Goal: Task Accomplishment & Management: Complete application form

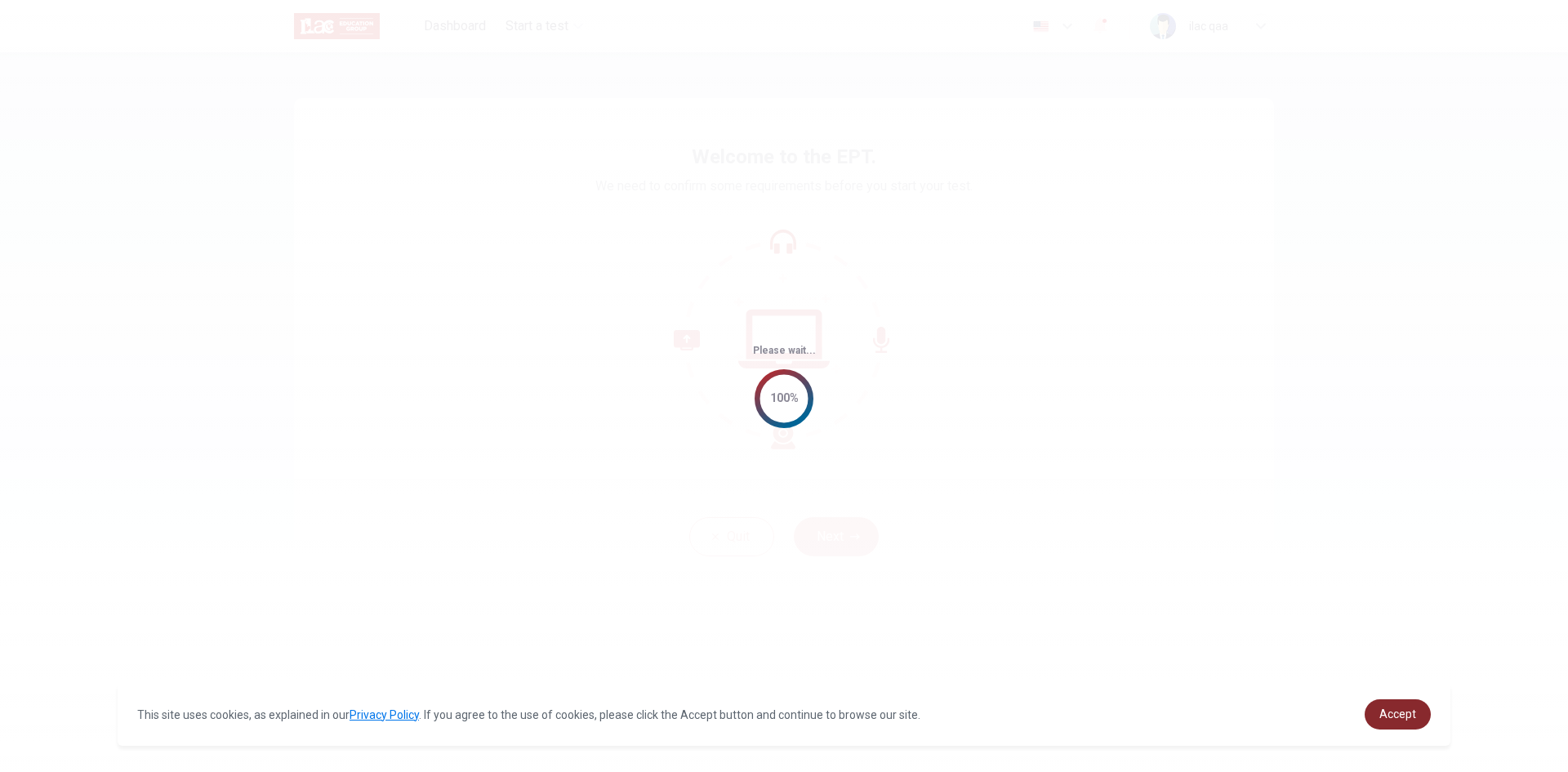
click at [1397, 710] on span "Accept" at bounding box center [1398, 713] width 36 height 13
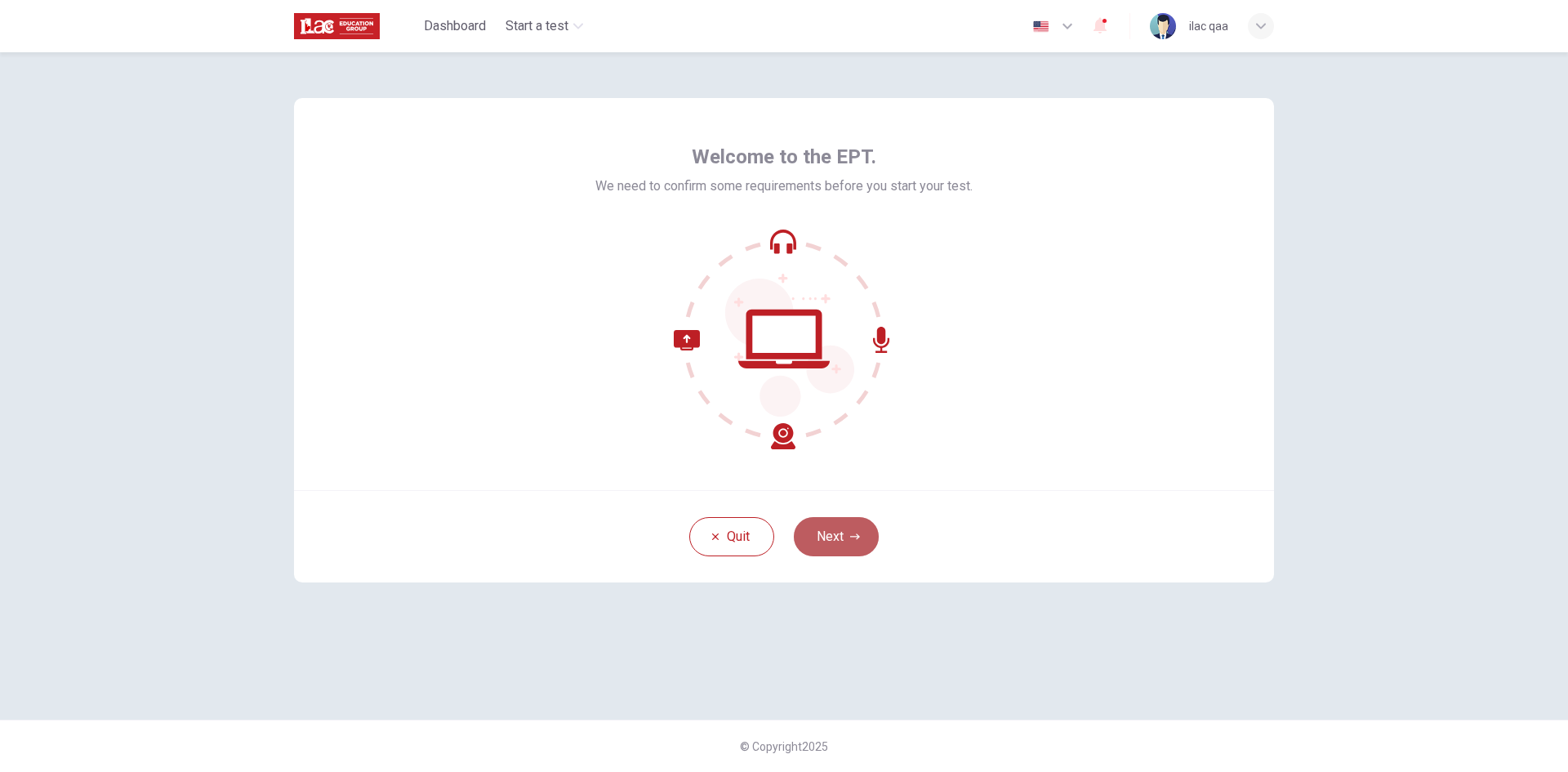
click at [830, 531] on button "Next" at bounding box center [836, 536] width 85 height 39
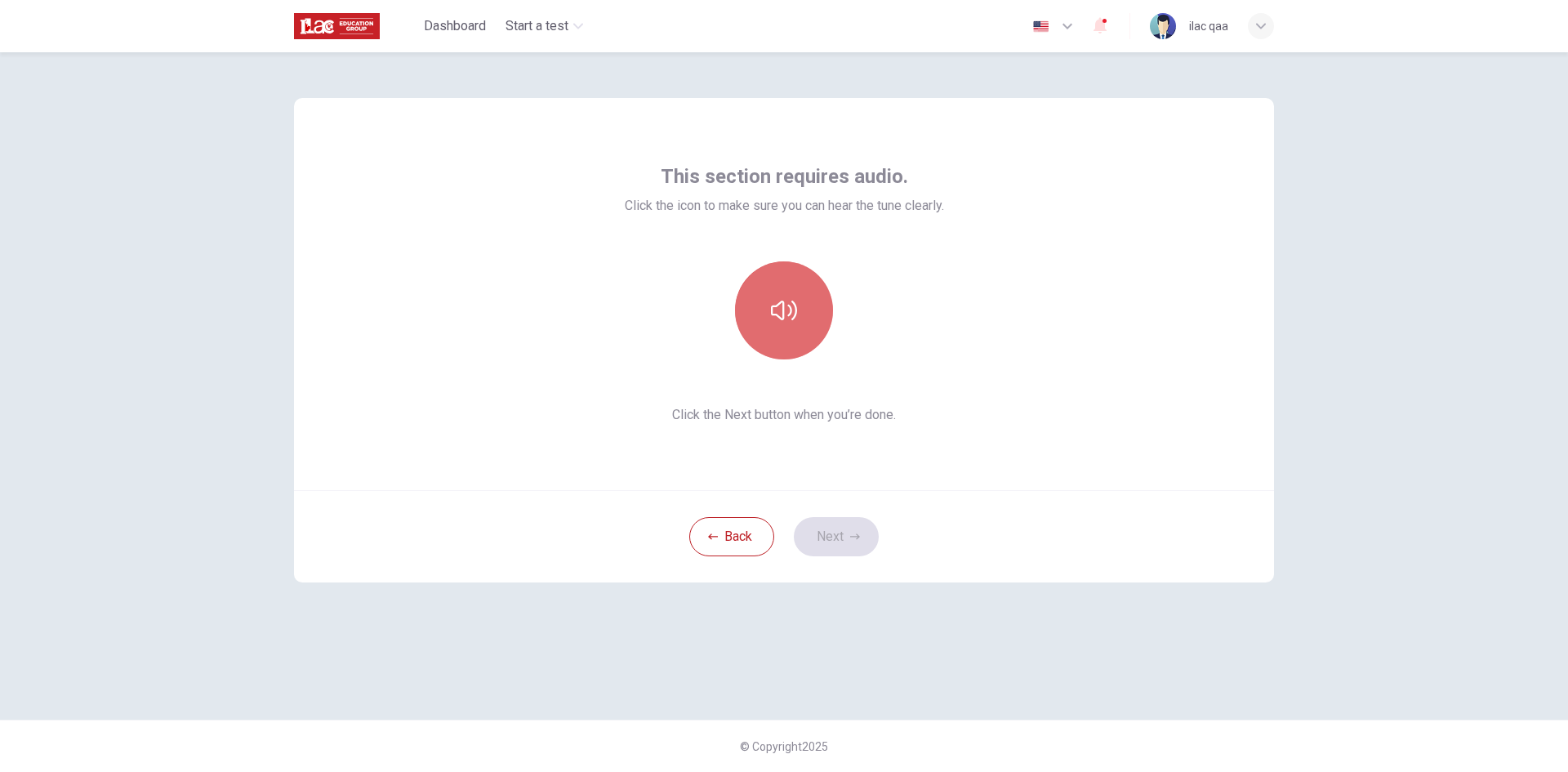
click at [795, 356] on button "button" at bounding box center [784, 310] width 98 height 98
click at [852, 543] on button "Next" at bounding box center [836, 536] width 85 height 39
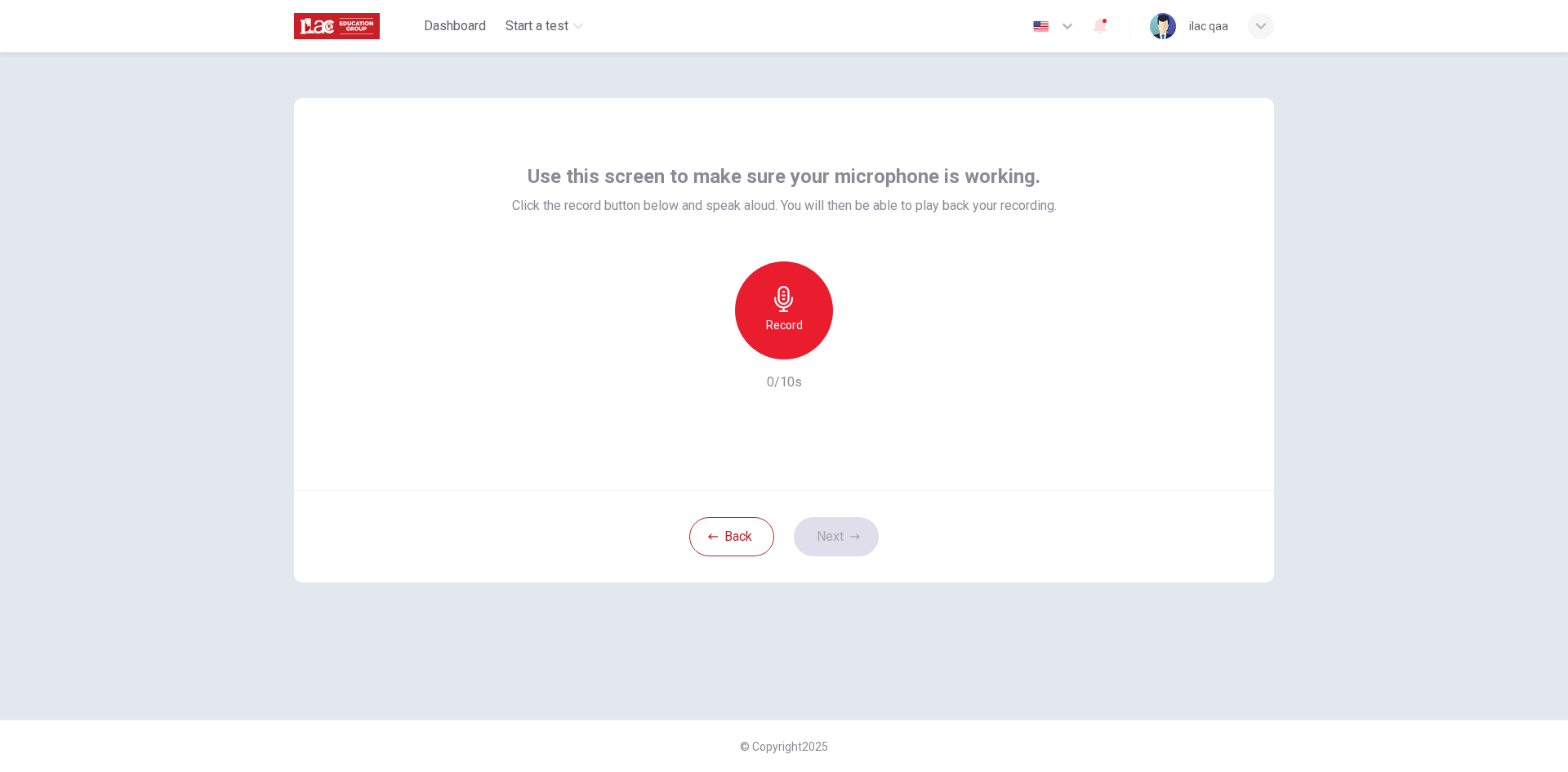
click at [795, 334] on div "Record" at bounding box center [784, 310] width 98 height 98
click at [795, 334] on div "Stop" at bounding box center [784, 310] width 98 height 98
click at [843, 547] on button "Next" at bounding box center [836, 536] width 85 height 39
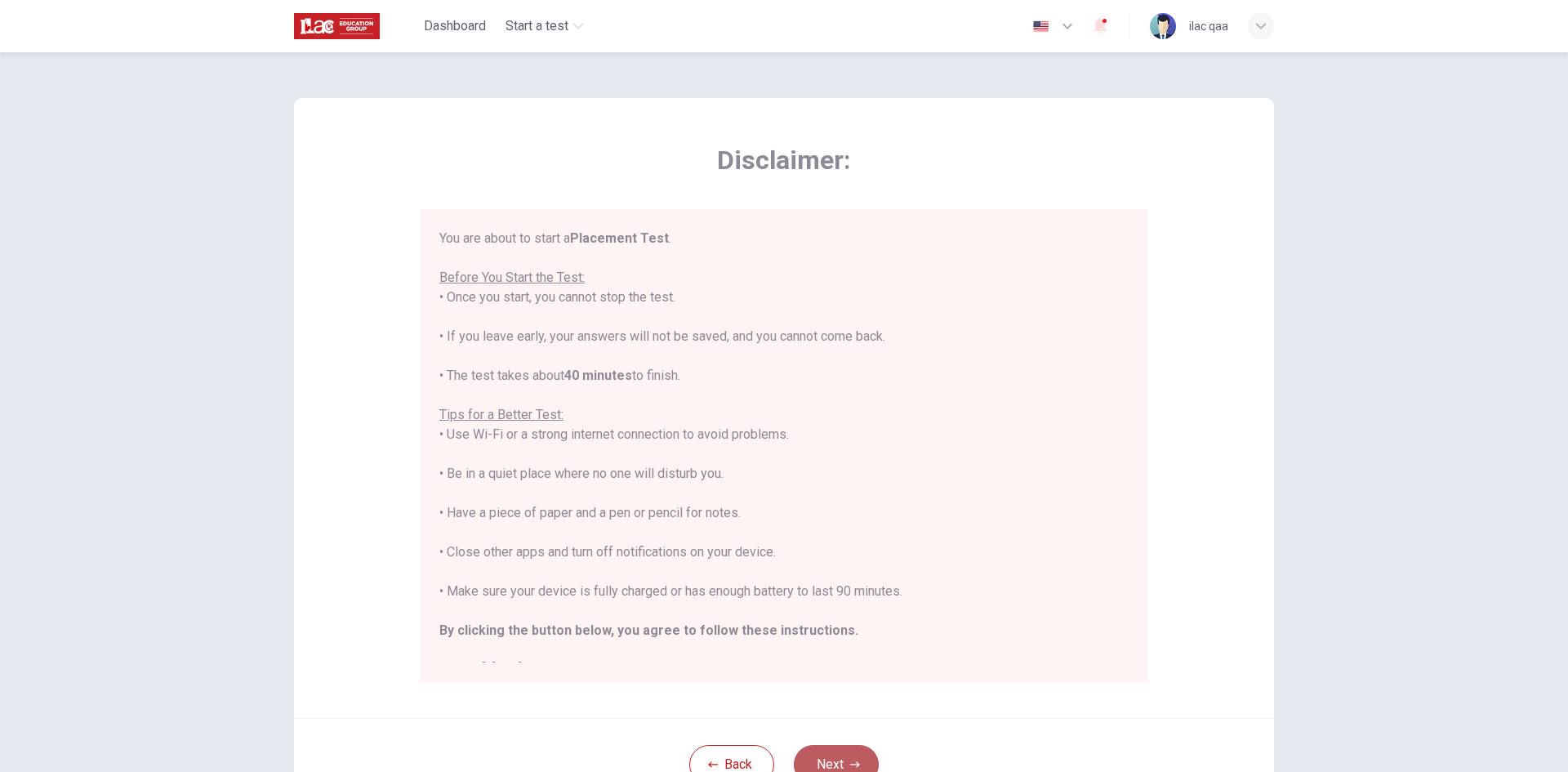
click at [851, 754] on button "Next" at bounding box center [836, 763] width 85 height 39
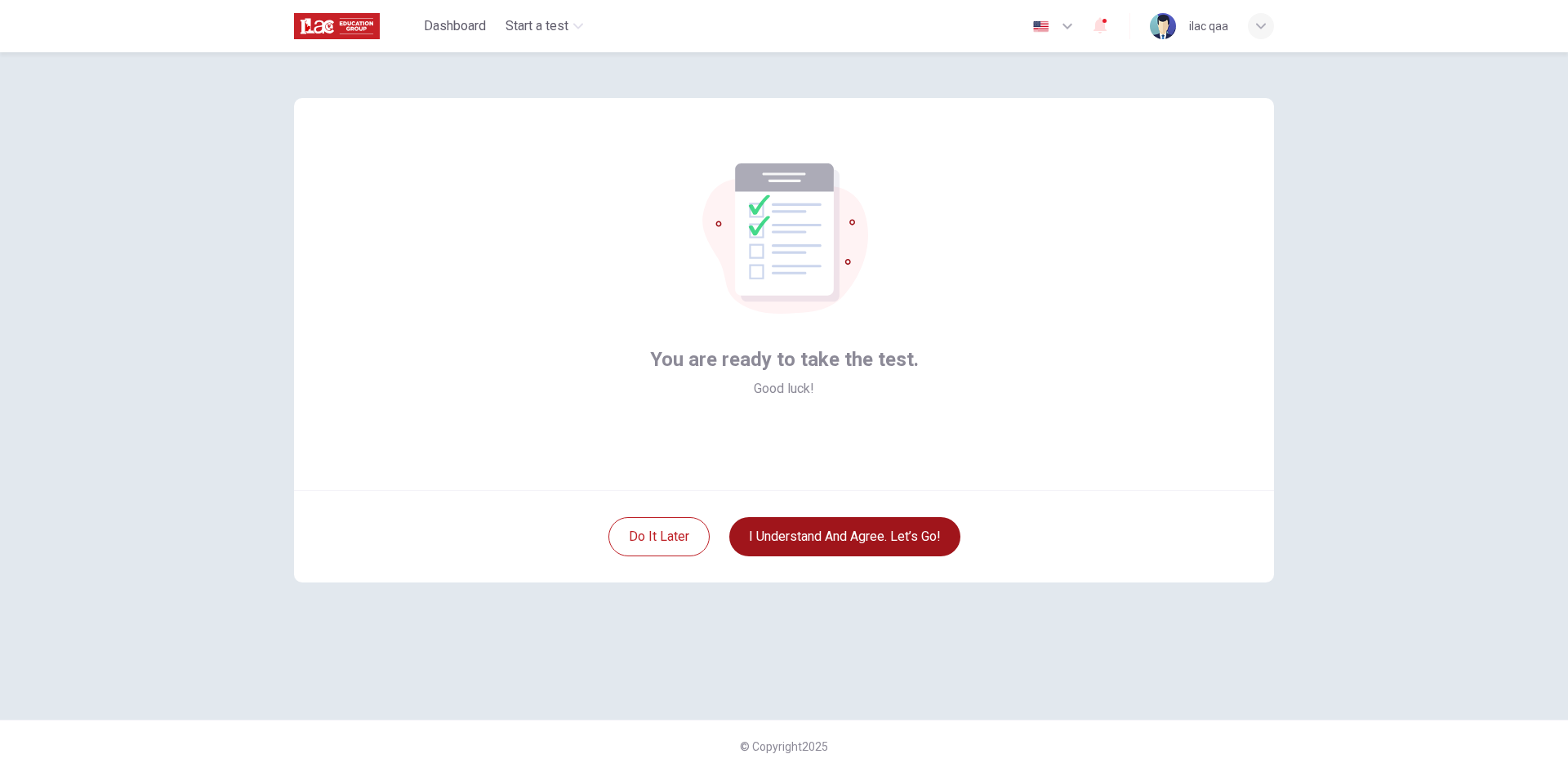
click at [850, 544] on button "I understand and agree. Let’s go!" at bounding box center [845, 536] width 231 height 39
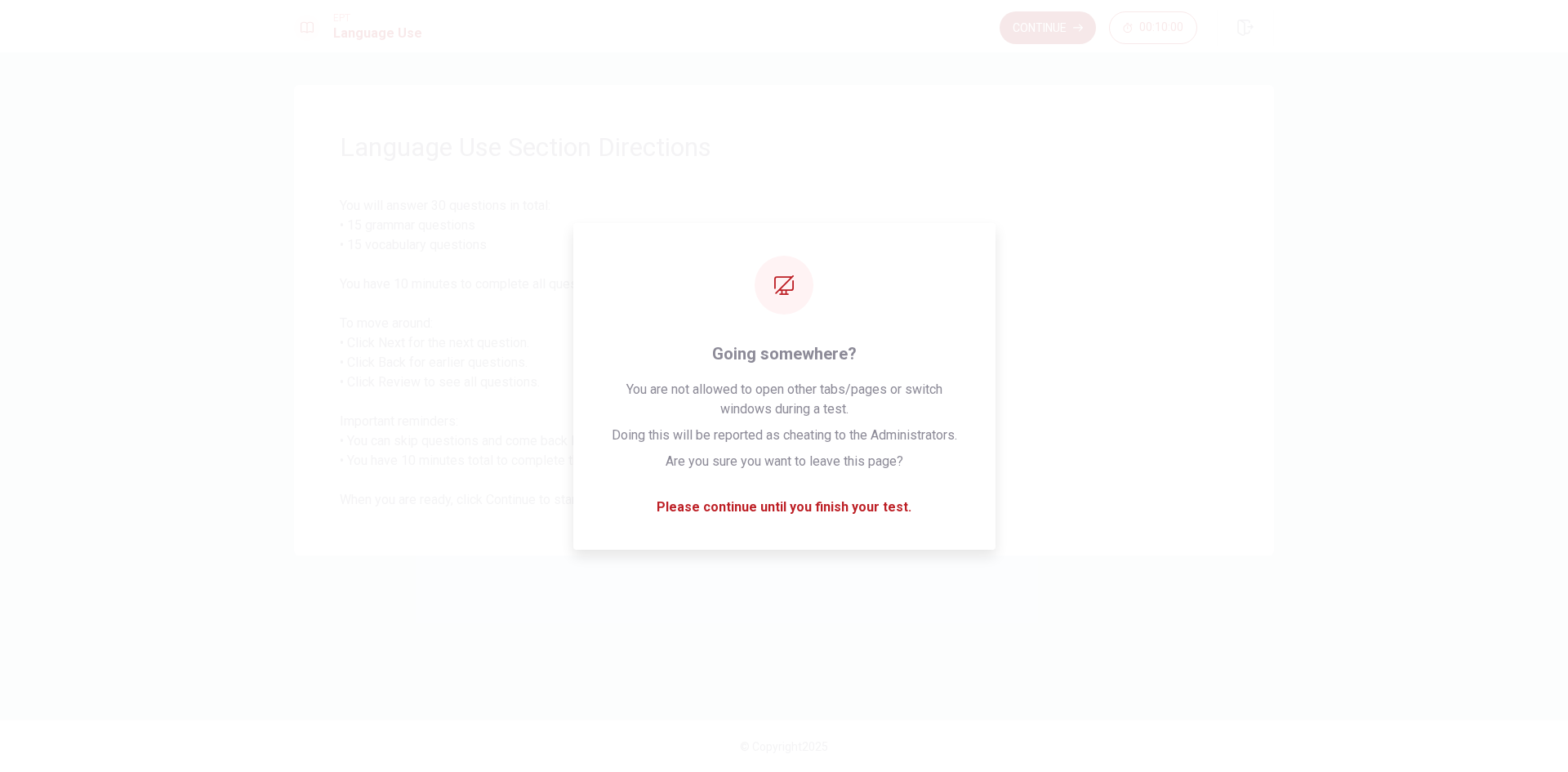
click at [1028, 24] on button "Continue" at bounding box center [1047, 28] width 96 height 33
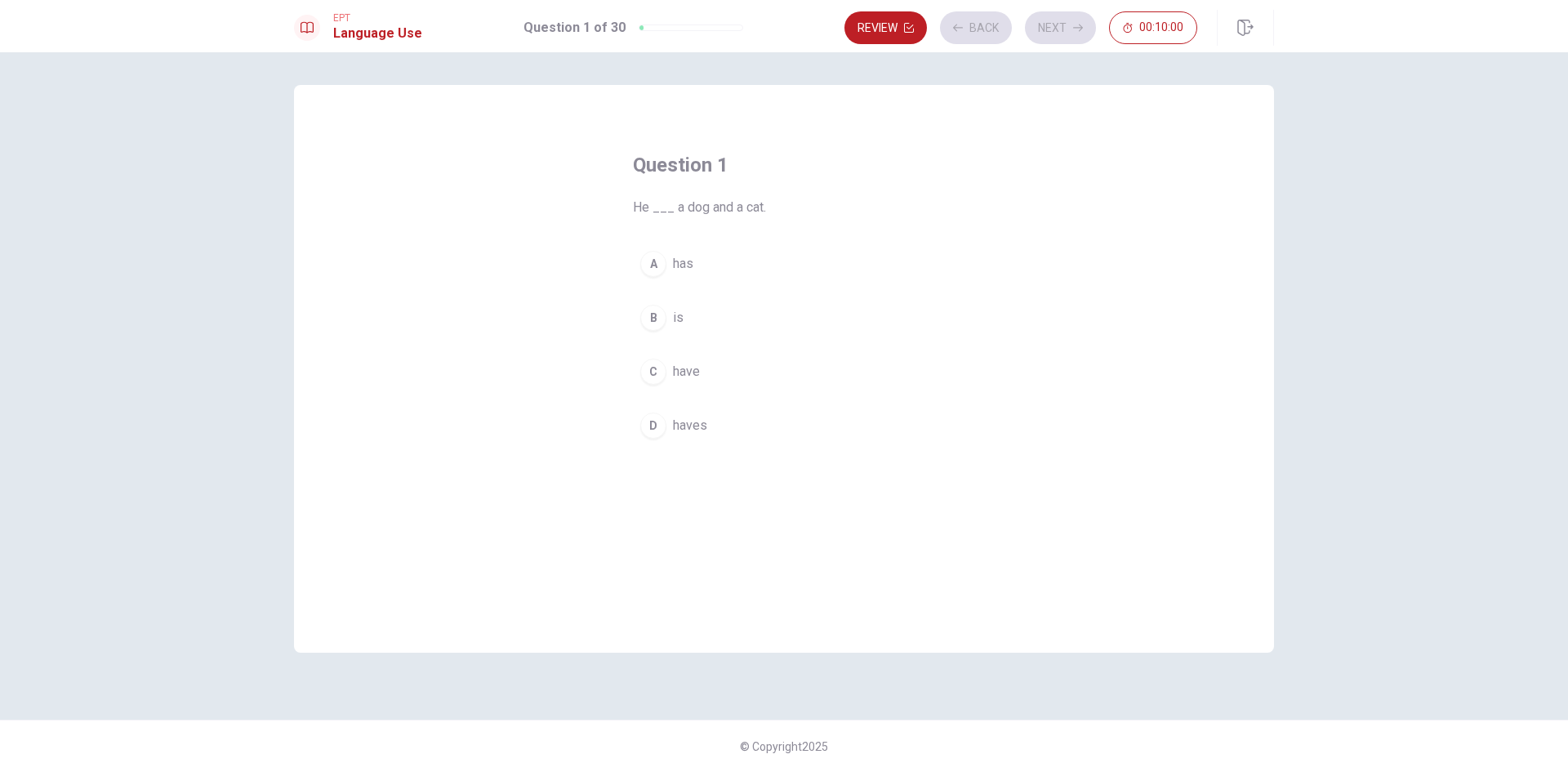
click at [734, 313] on button "B is" at bounding box center [784, 317] width 303 height 41
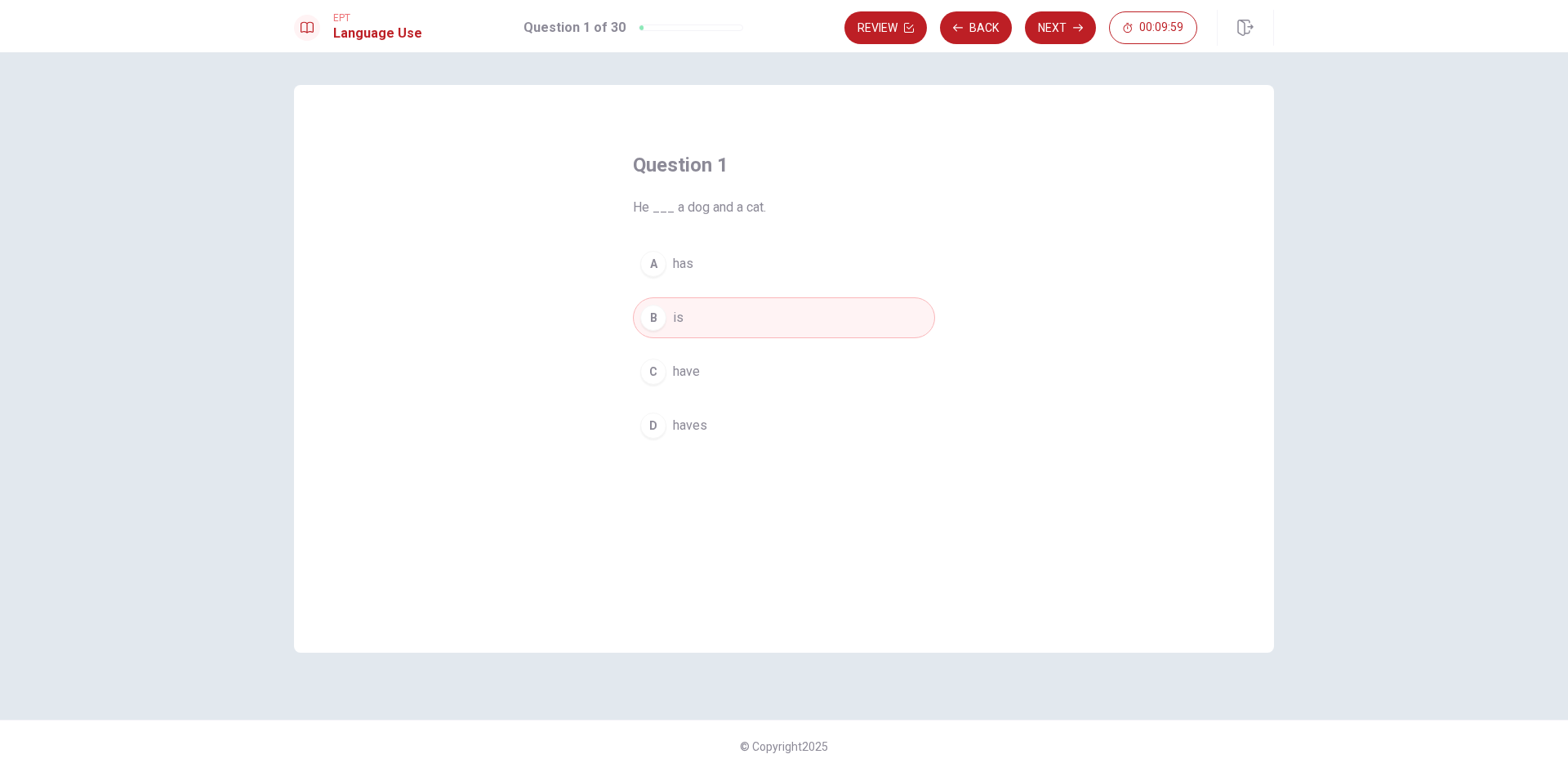
click at [1057, 36] on button "Next" at bounding box center [1061, 28] width 71 height 33
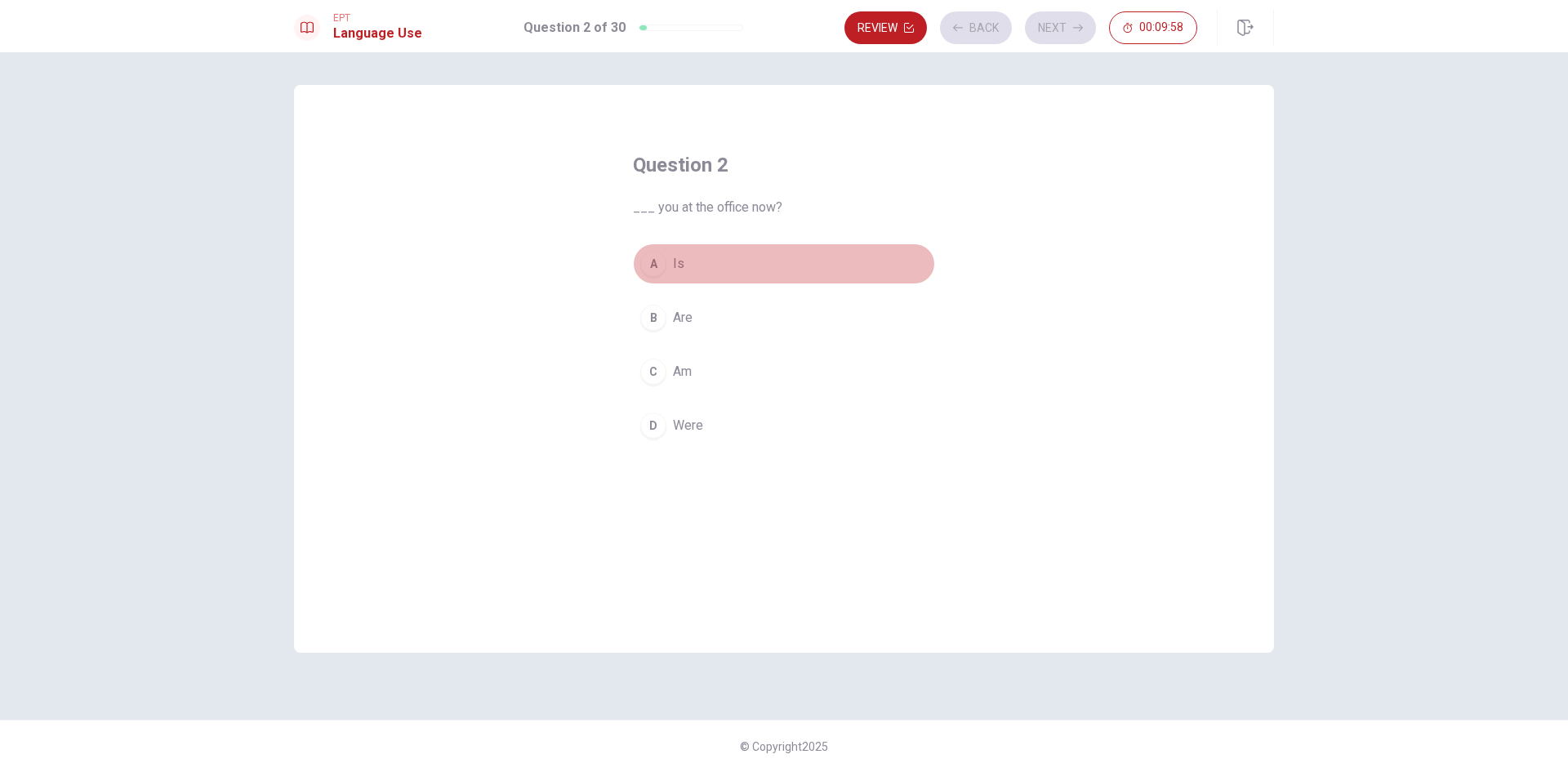
click at [767, 254] on button "A Is" at bounding box center [784, 263] width 303 height 41
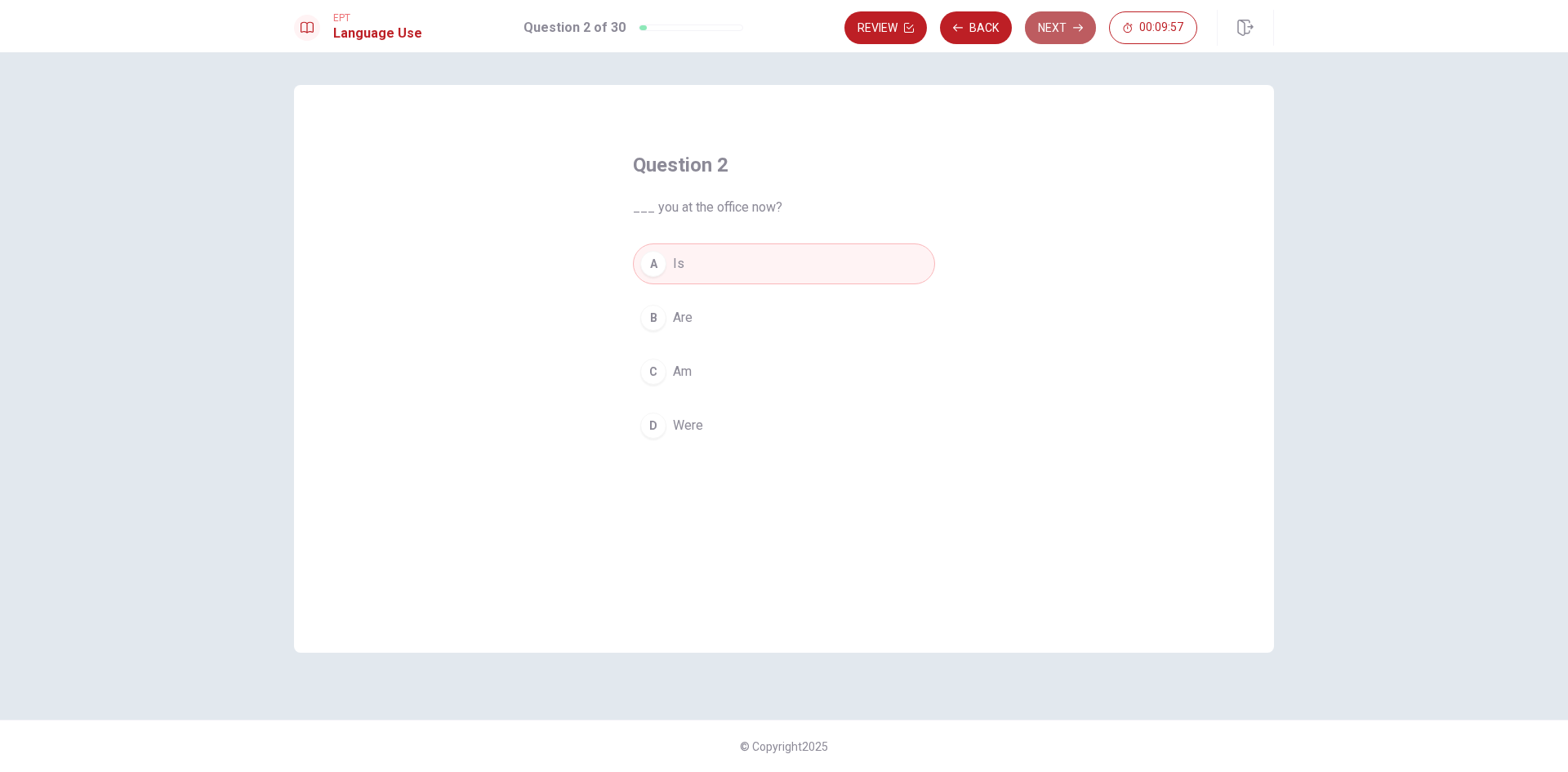
click at [1053, 36] on button "Next" at bounding box center [1061, 28] width 71 height 33
click at [750, 374] on button "C Does" at bounding box center [784, 371] width 303 height 41
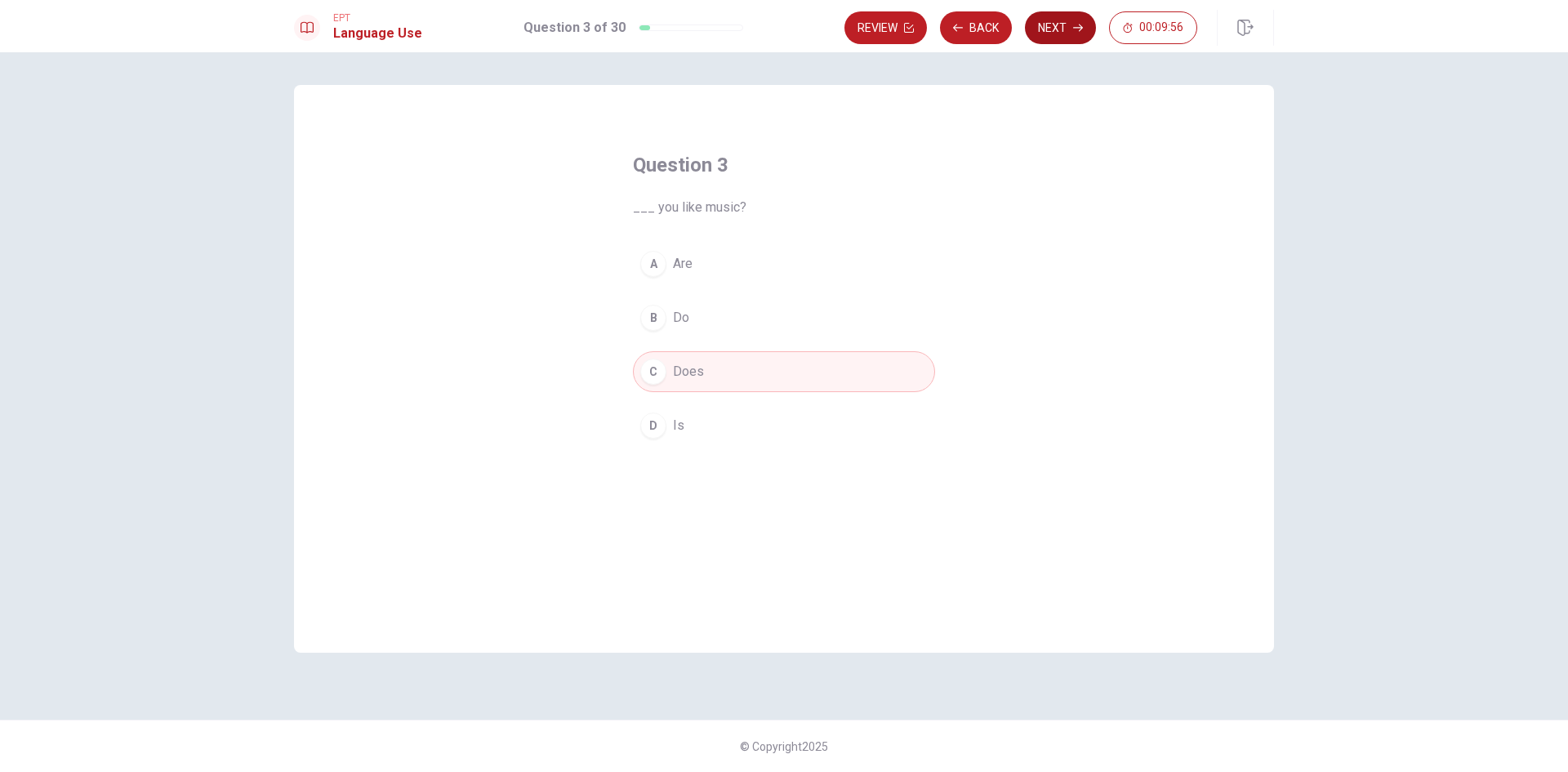
click at [1078, 16] on button "Next" at bounding box center [1061, 28] width 71 height 33
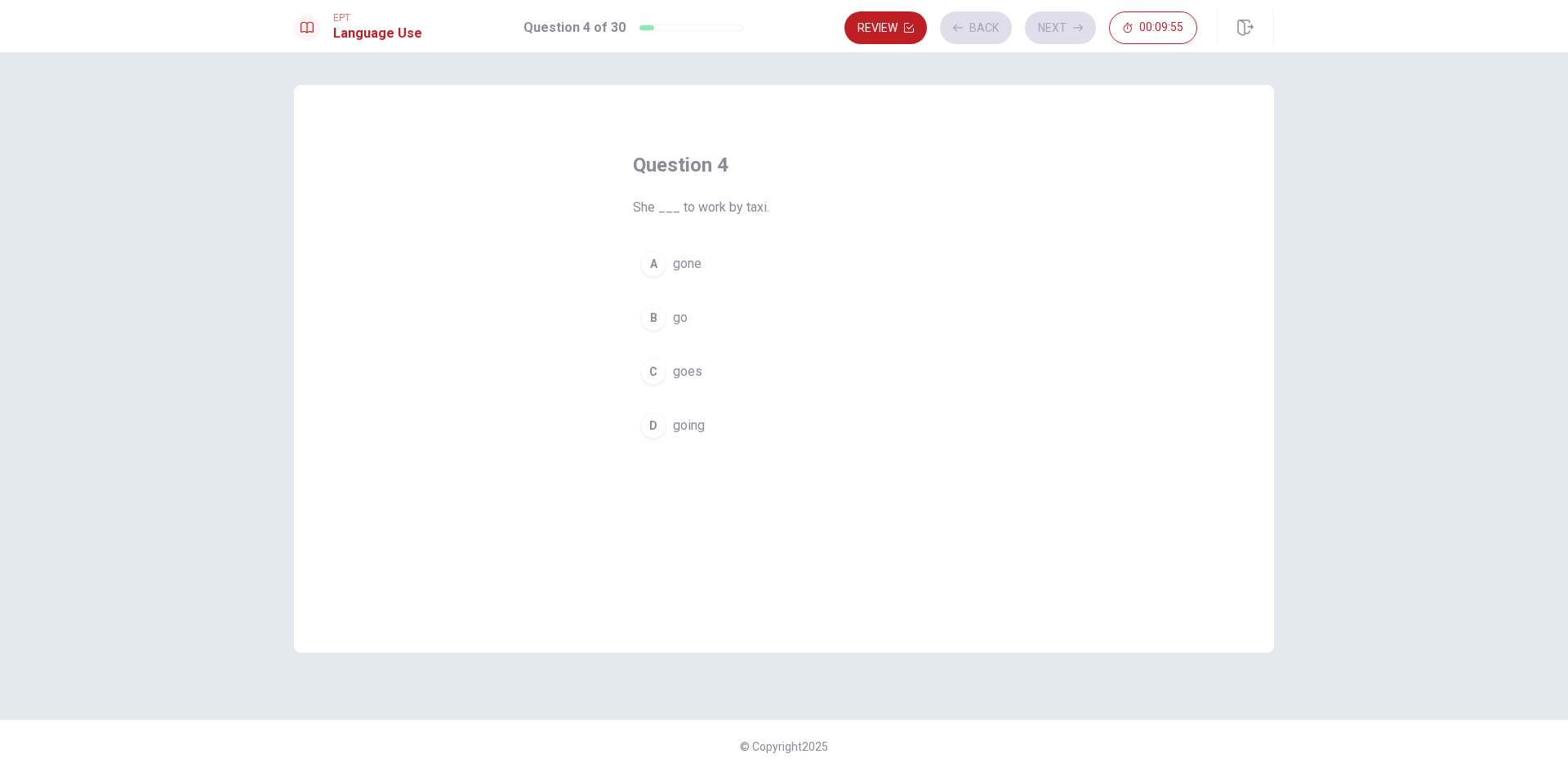
click at [765, 310] on button "B go" at bounding box center [784, 317] width 303 height 41
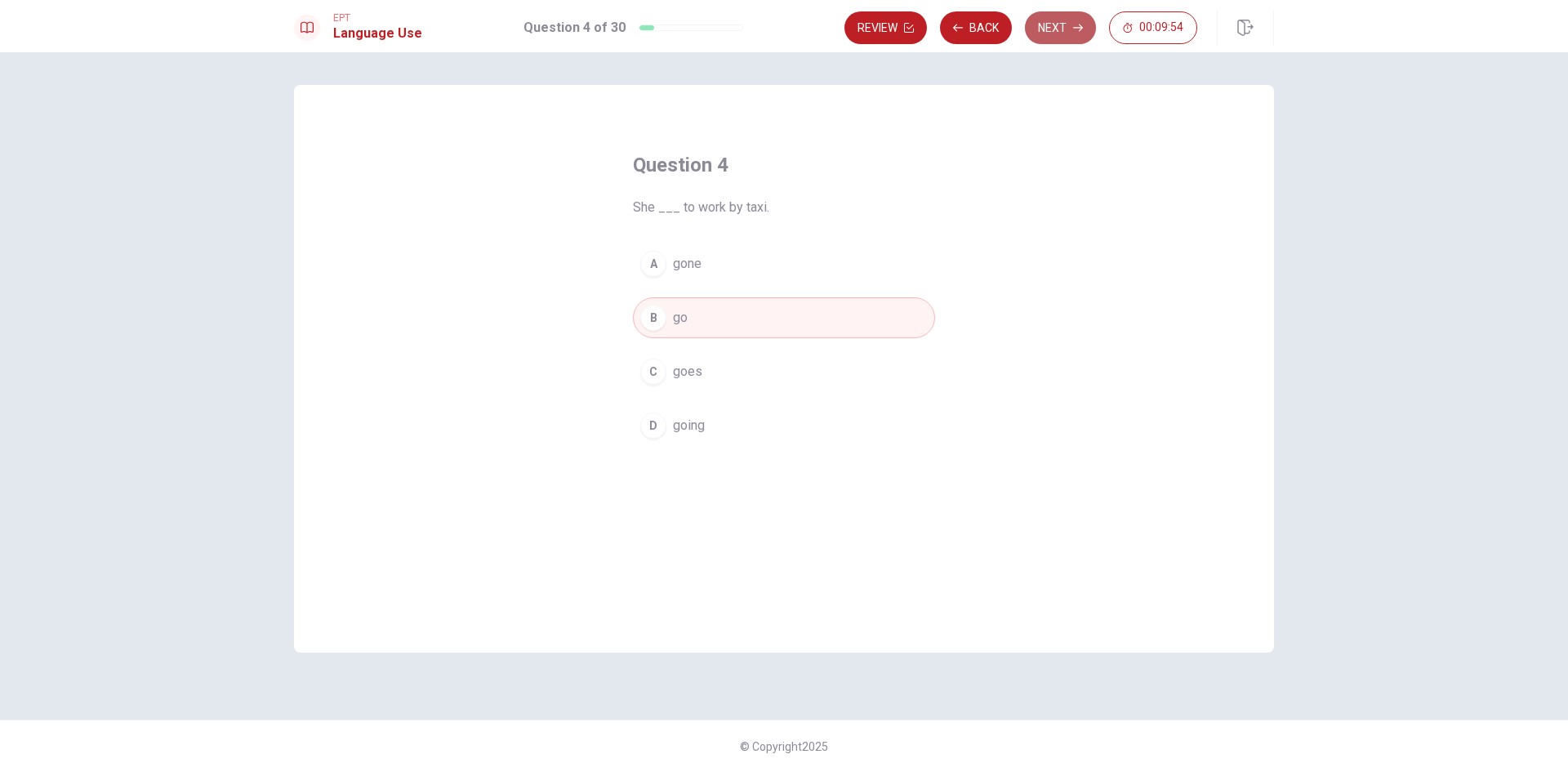
click at [1056, 35] on button "Next" at bounding box center [1061, 28] width 71 height 33
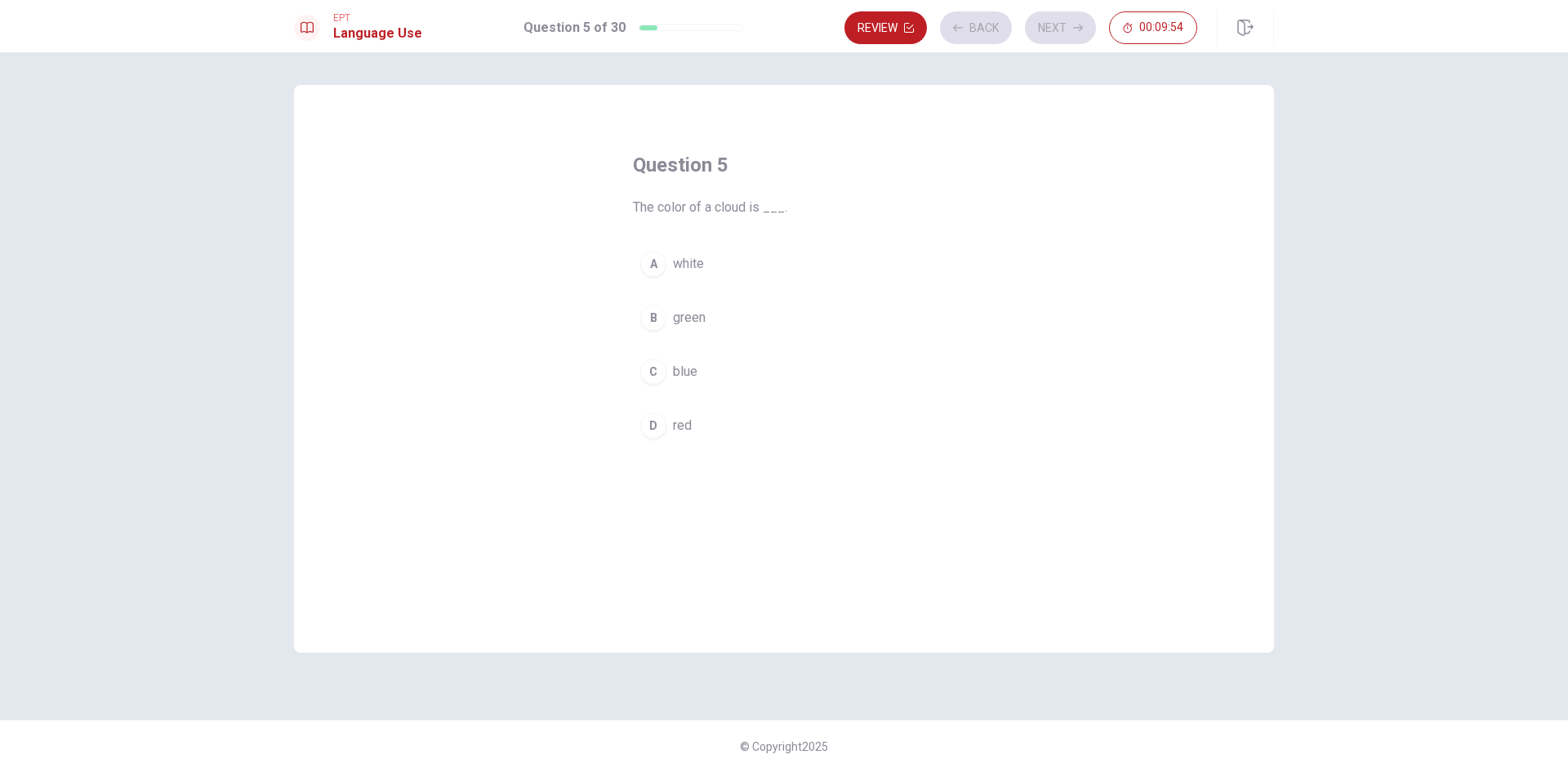
click at [843, 258] on button "A white" at bounding box center [784, 263] width 303 height 41
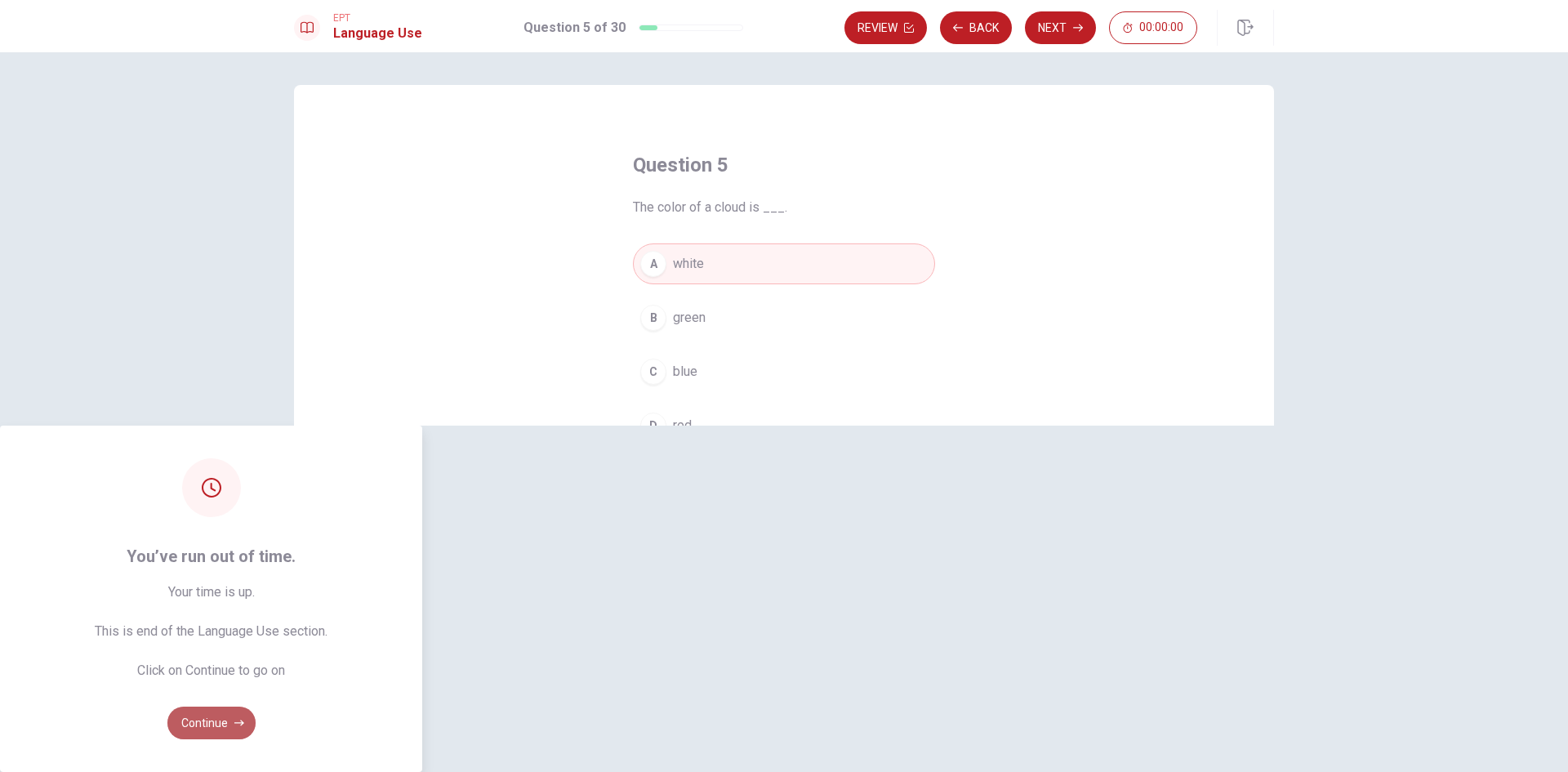
click at [256, 706] on button "Continue" at bounding box center [211, 723] width 88 height 33
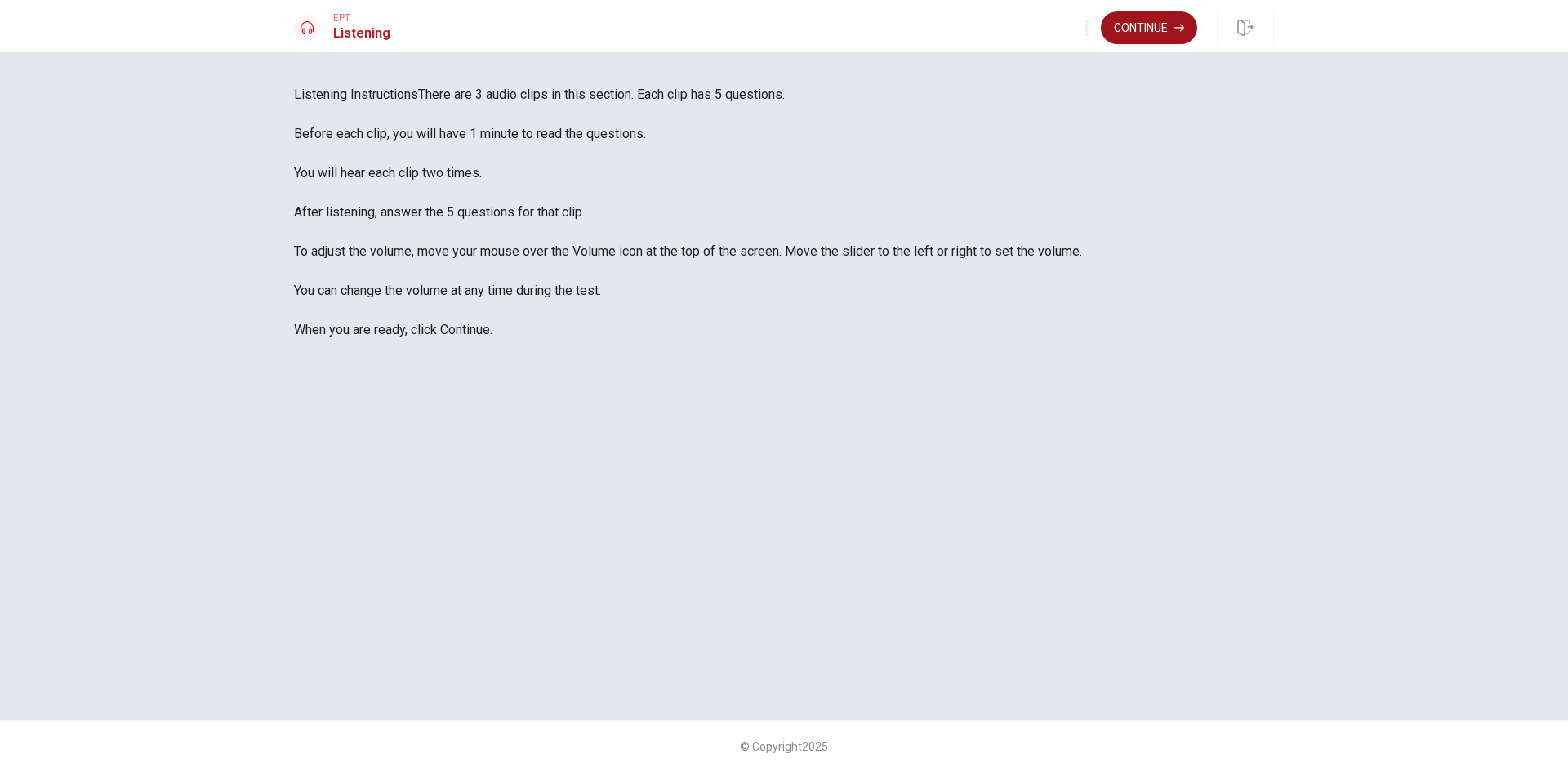
click at [1137, 20] on button "Continue" at bounding box center [1148, 28] width 96 height 33
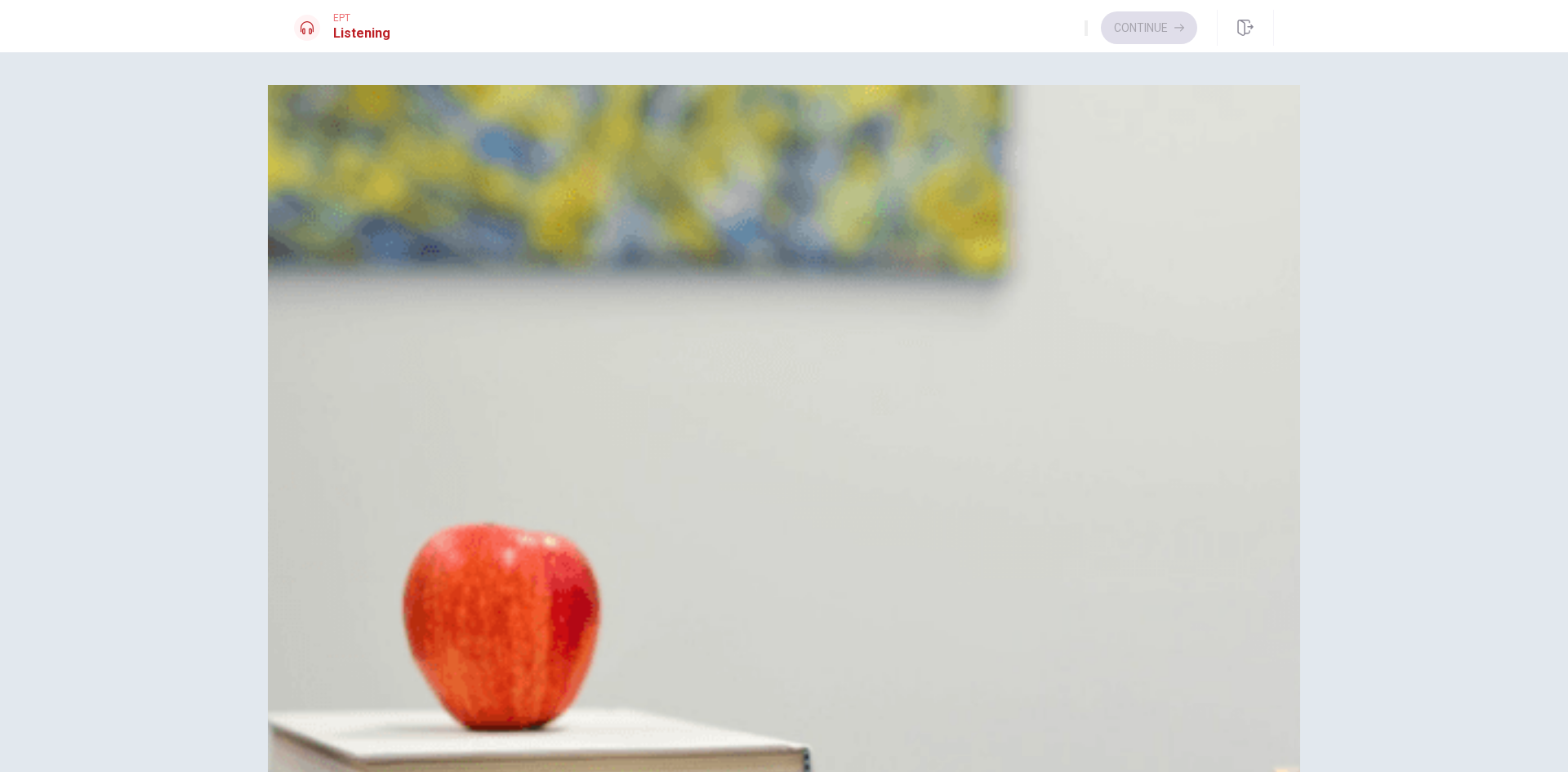
click at [888, 225] on button "B Leave the store" at bounding box center [784, 204] width 980 height 41
click at [472, 376] on span "Something for her home" at bounding box center [402, 367] width 137 height 20
click at [892, 589] on button "B Scarves and jewelry" at bounding box center [784, 609] width 980 height 41
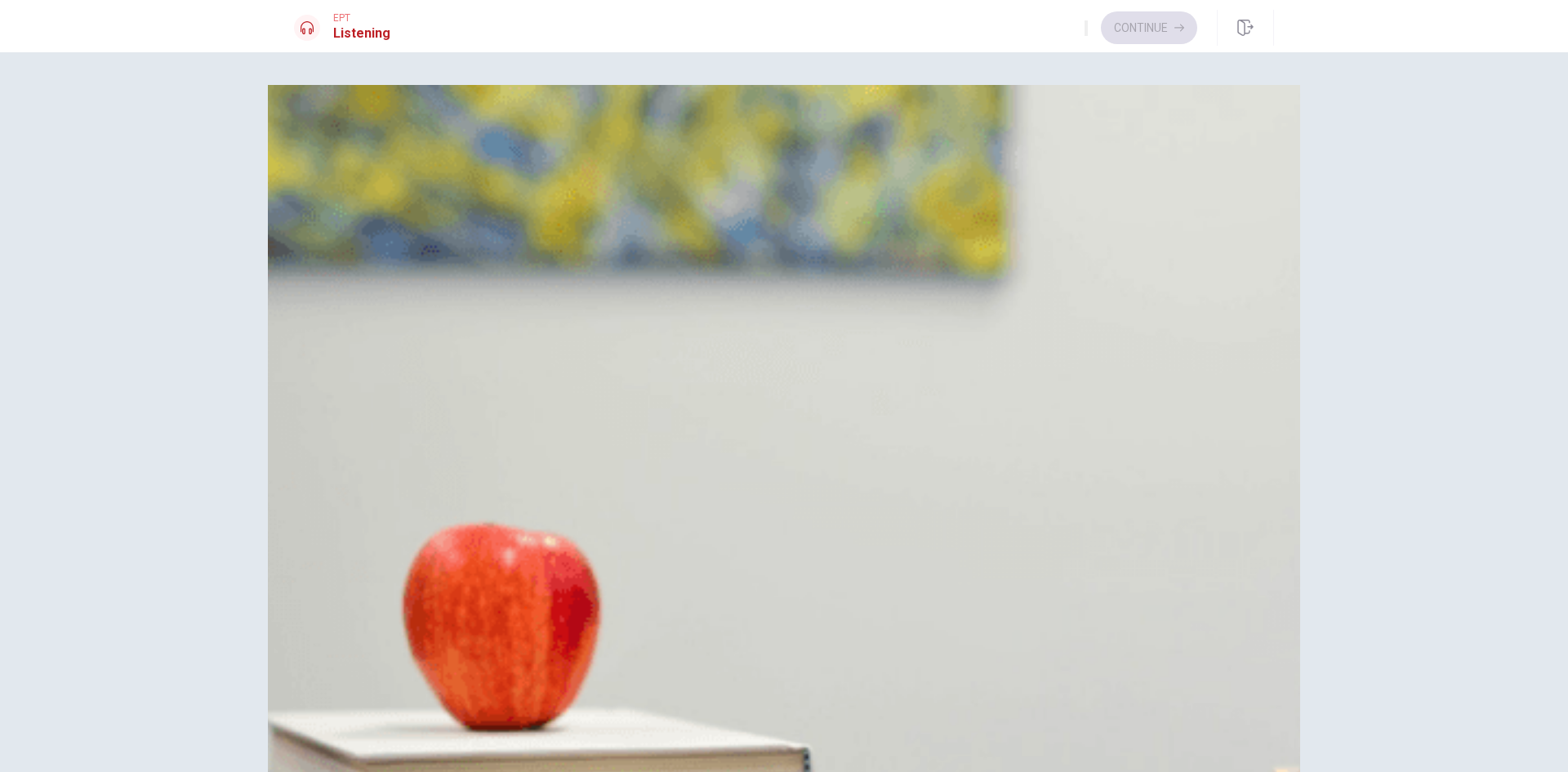
click at [1141, 33] on button "Continue" at bounding box center [1148, 28] width 96 height 33
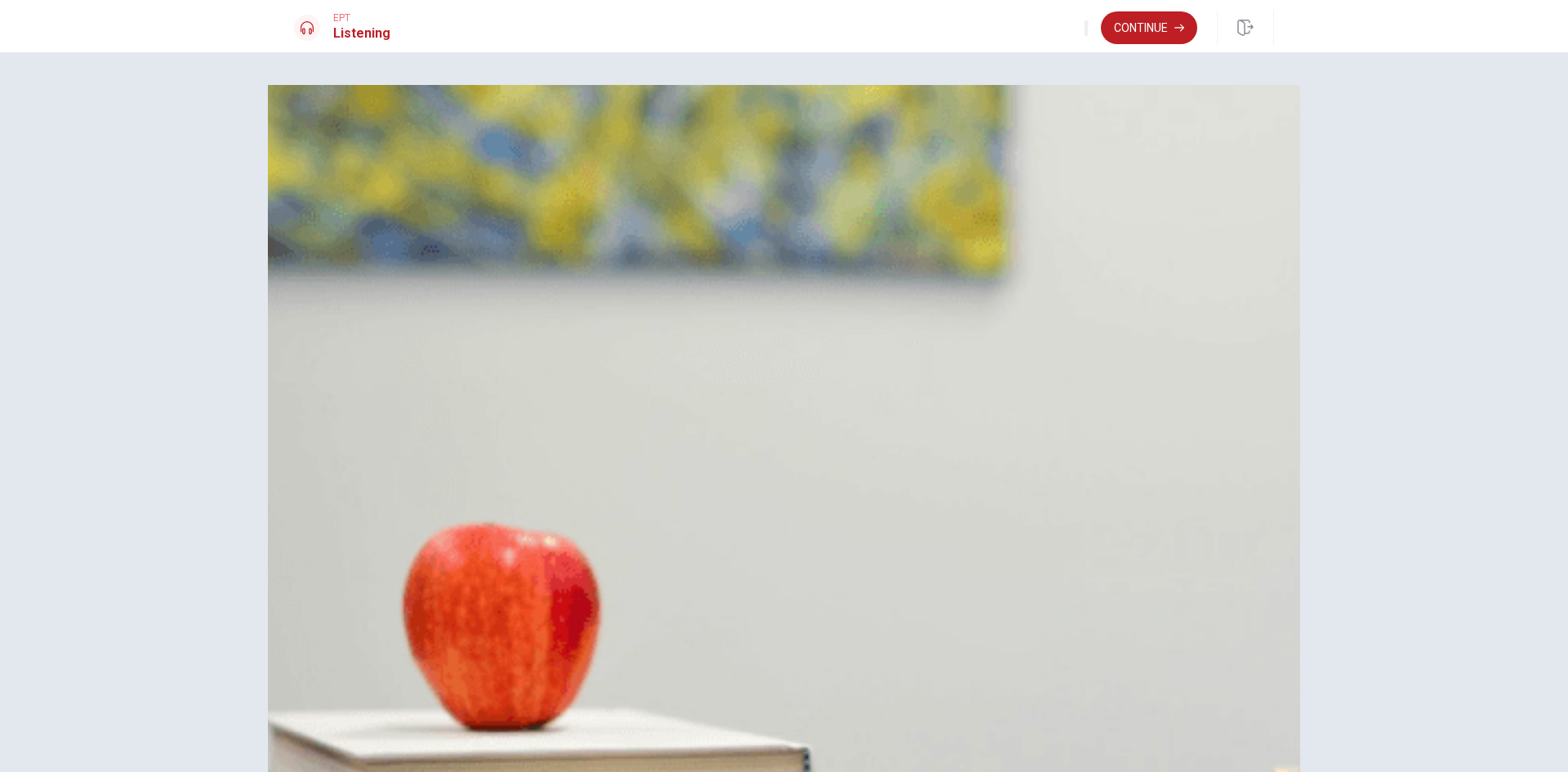
type input "3"
click at [810, 266] on button "C Ancient [GEOGRAPHIC_DATA]" at bounding box center [784, 245] width 980 height 41
click at [827, 387] on button "A Fiction" at bounding box center [784, 367] width 980 height 41
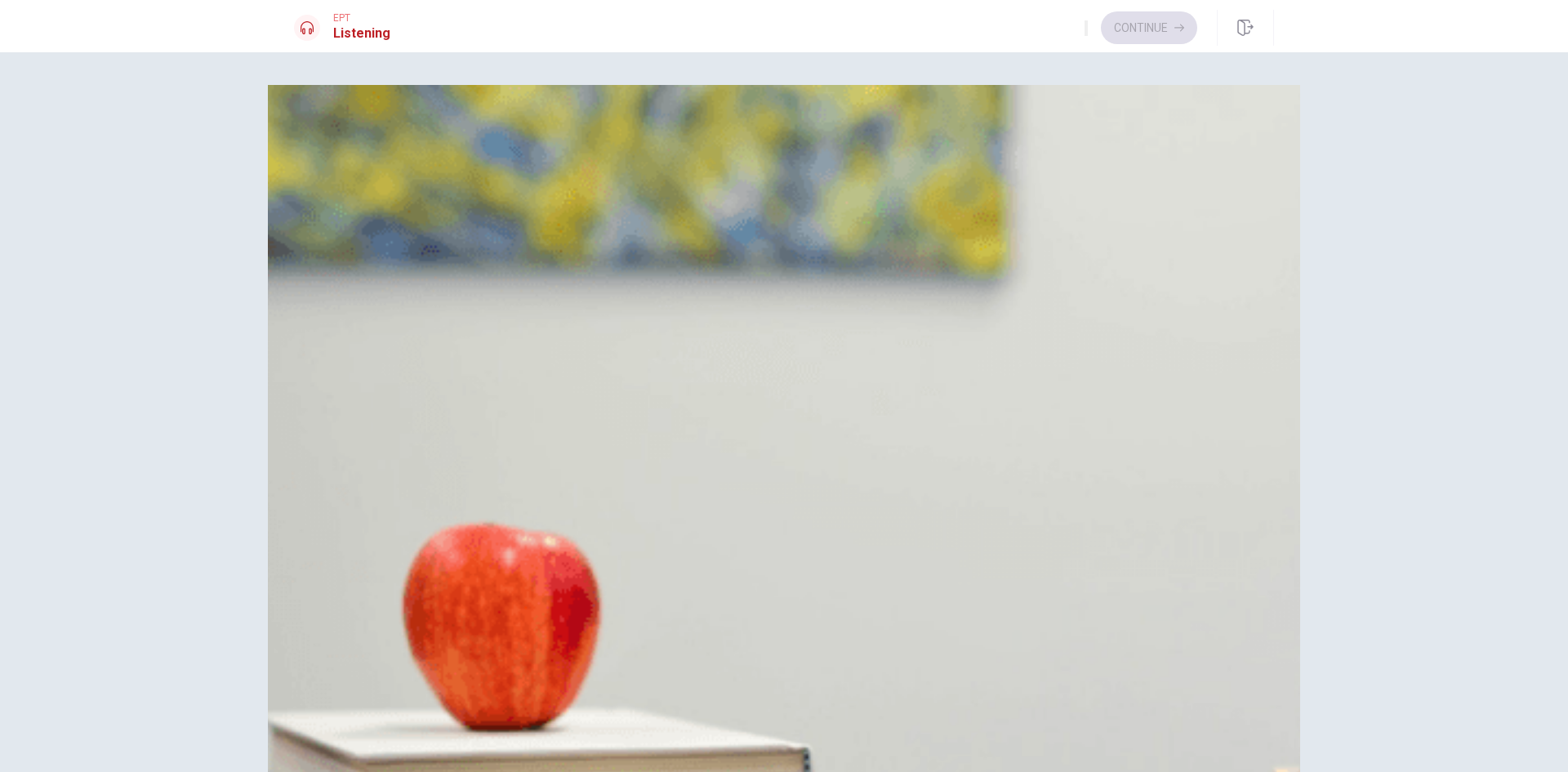
click at [811, 548] on button "A In the lobby" at bounding box center [784, 568] width 980 height 41
click at [1142, 36] on button "Continue" at bounding box center [1148, 28] width 96 height 33
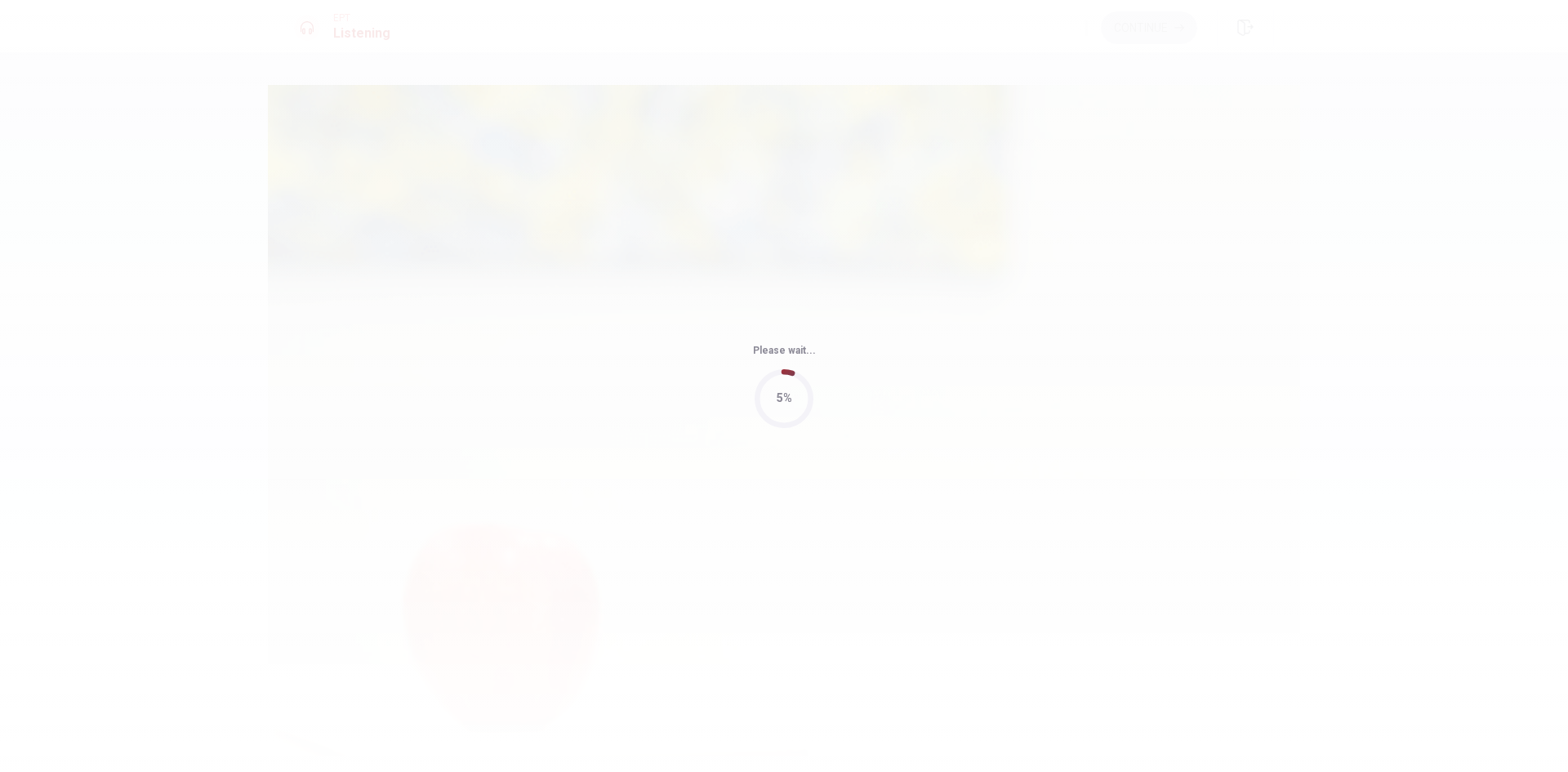
type input "14"
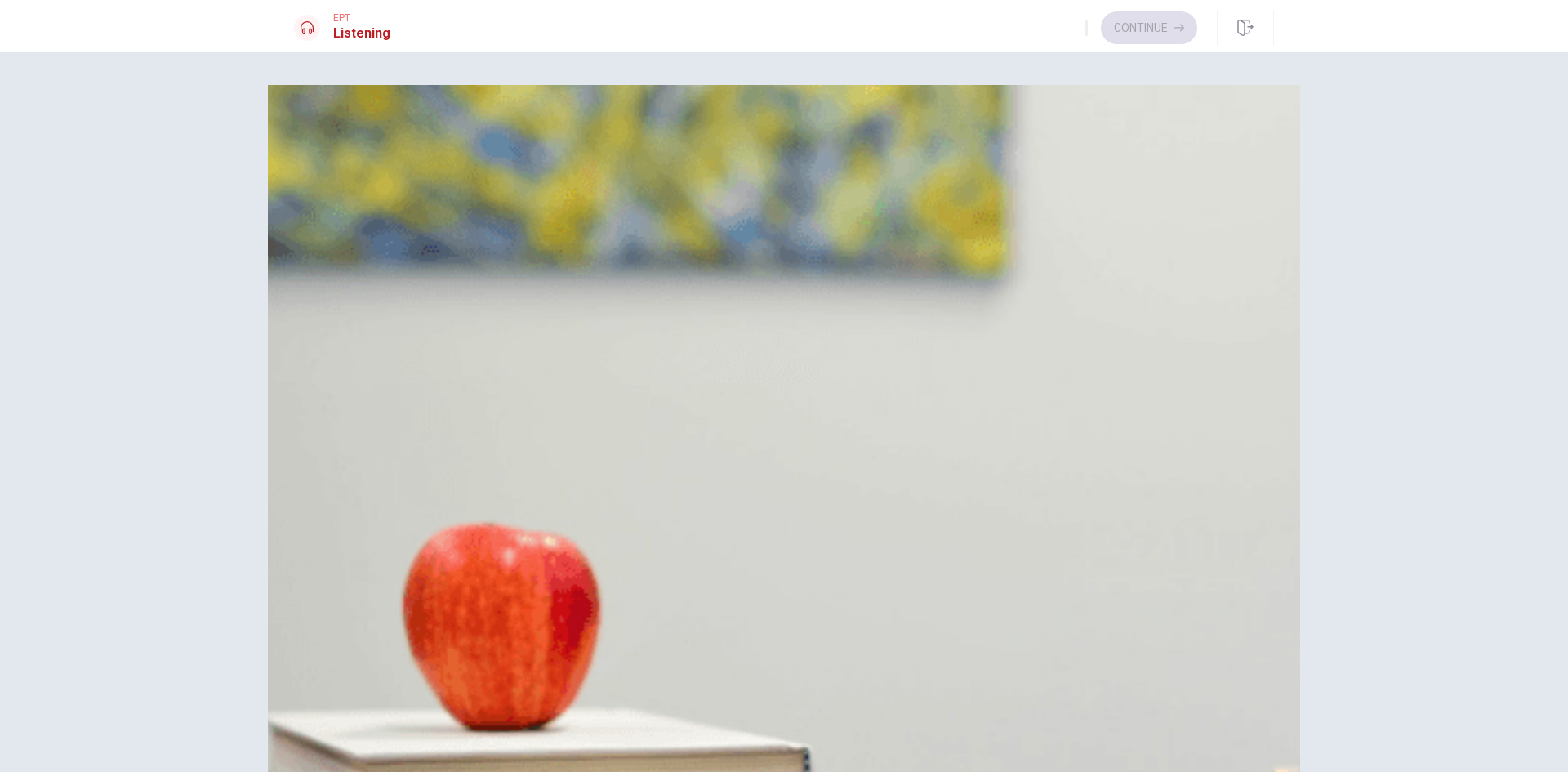
click at [404, 256] on span "It’s crowded" at bounding box center [368, 245] width 70 height 20
click at [814, 387] on button "A Playing games" at bounding box center [784, 367] width 980 height 41
click at [404, 641] on span "Every month" at bounding box center [368, 651] width 70 height 20
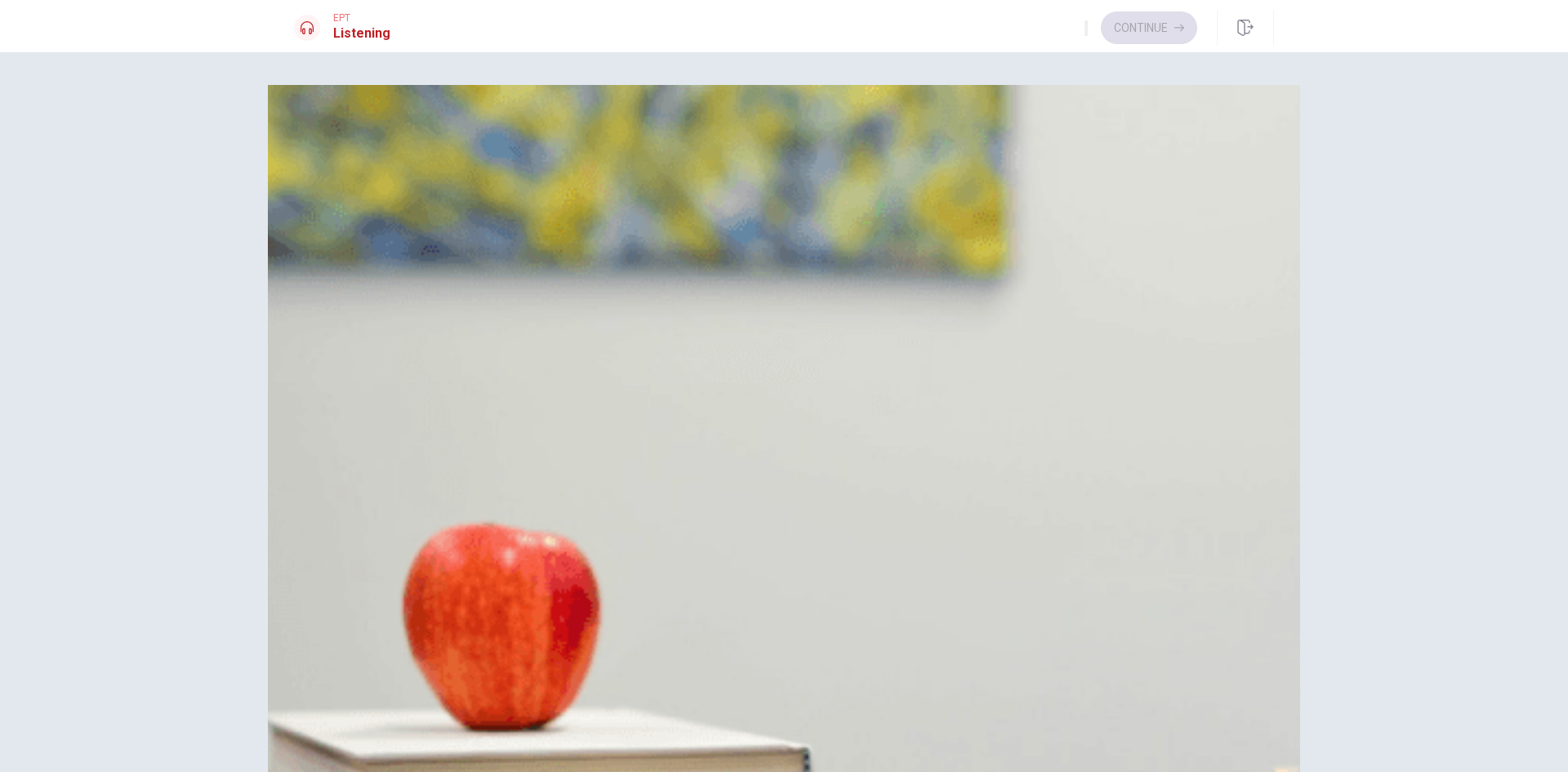
click at [817, 751] on button "A He prefers rain" at bounding box center [784, 771] width 980 height 41
type input "3"
type input "0.8"
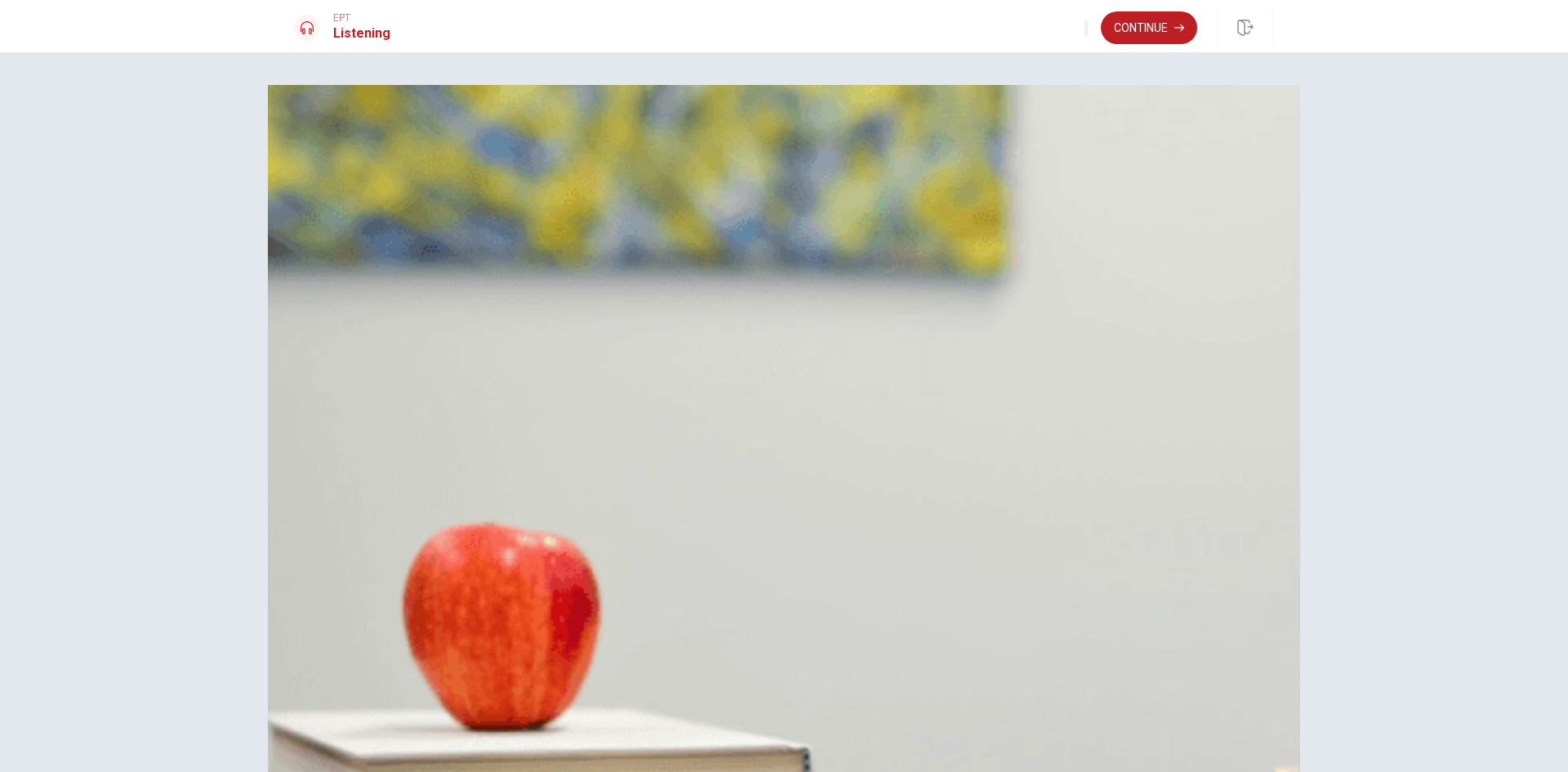
type input "3"
type input "0.7"
drag, startPoint x: 1085, startPoint y: 62, endPoint x: 896, endPoint y: 61, distance: 189.0
click at [914, 61] on body "This site uses cookies, as explained in our Privacy Policy . If you agree to th…" at bounding box center [784, 386] width 1568 height 772
type input "3"
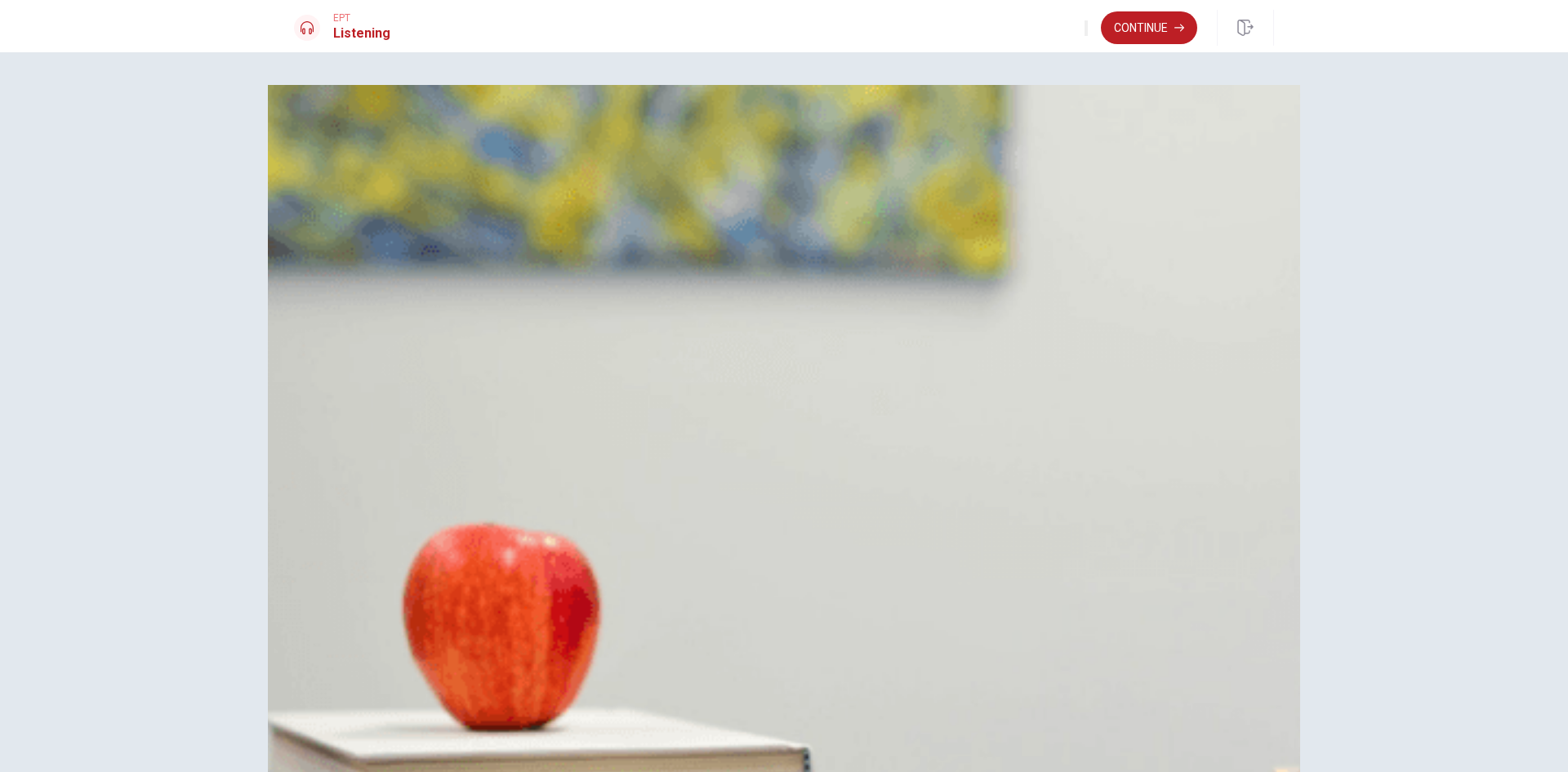
type input "0"
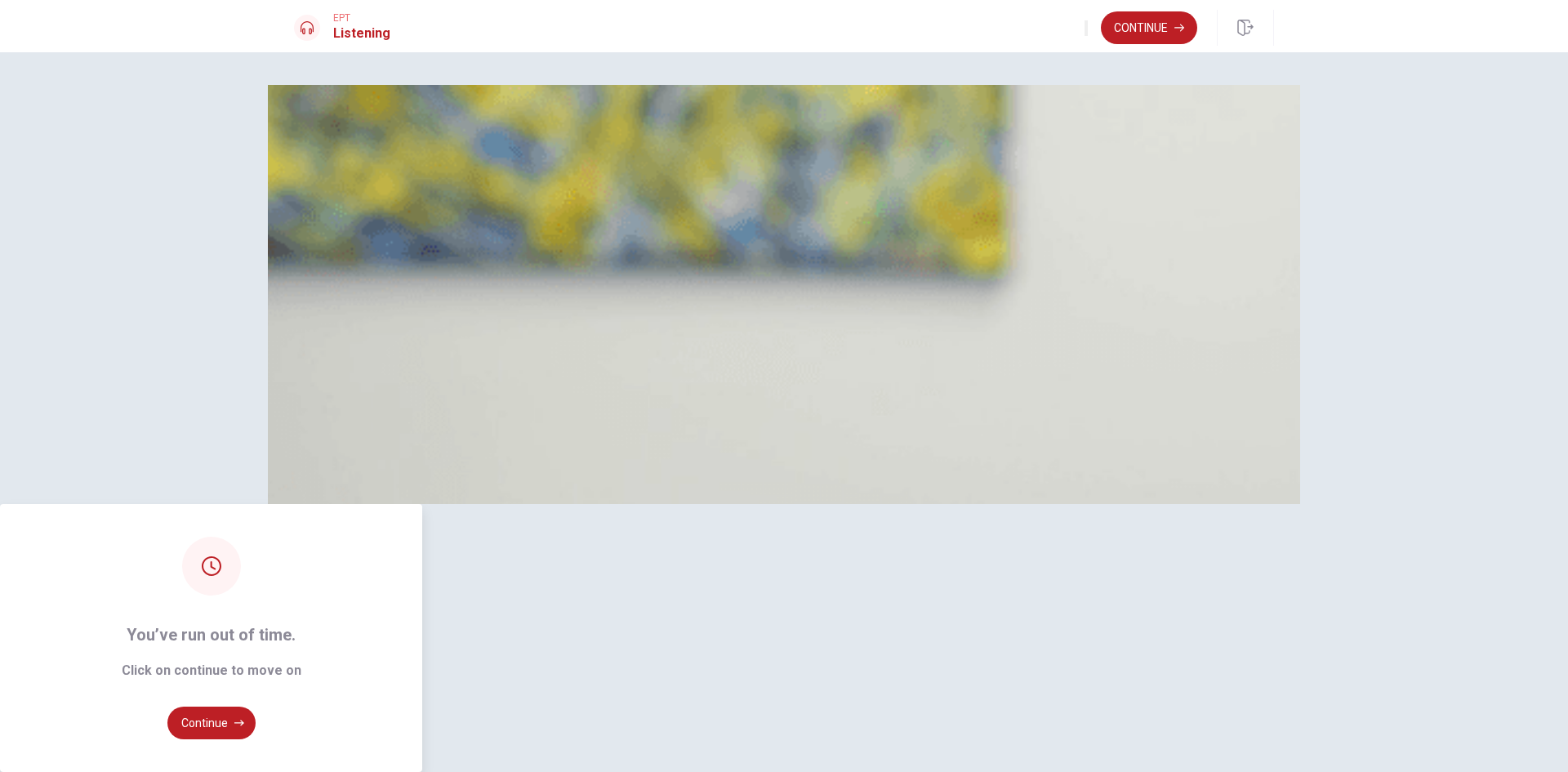
type input "0"
click at [256, 706] on button "Continue" at bounding box center [211, 723] width 88 height 33
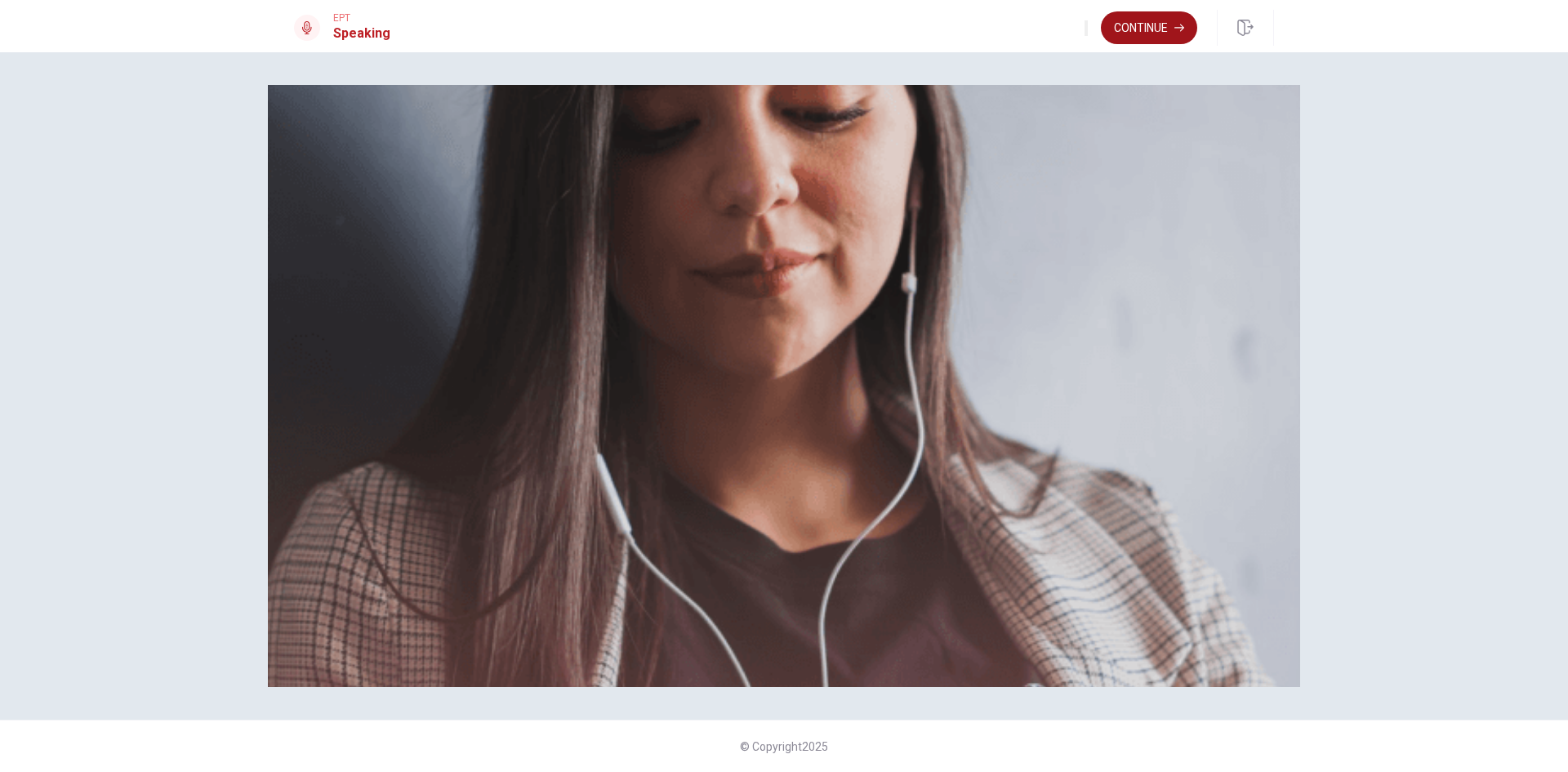
click at [1142, 28] on button "Continue" at bounding box center [1148, 28] width 96 height 33
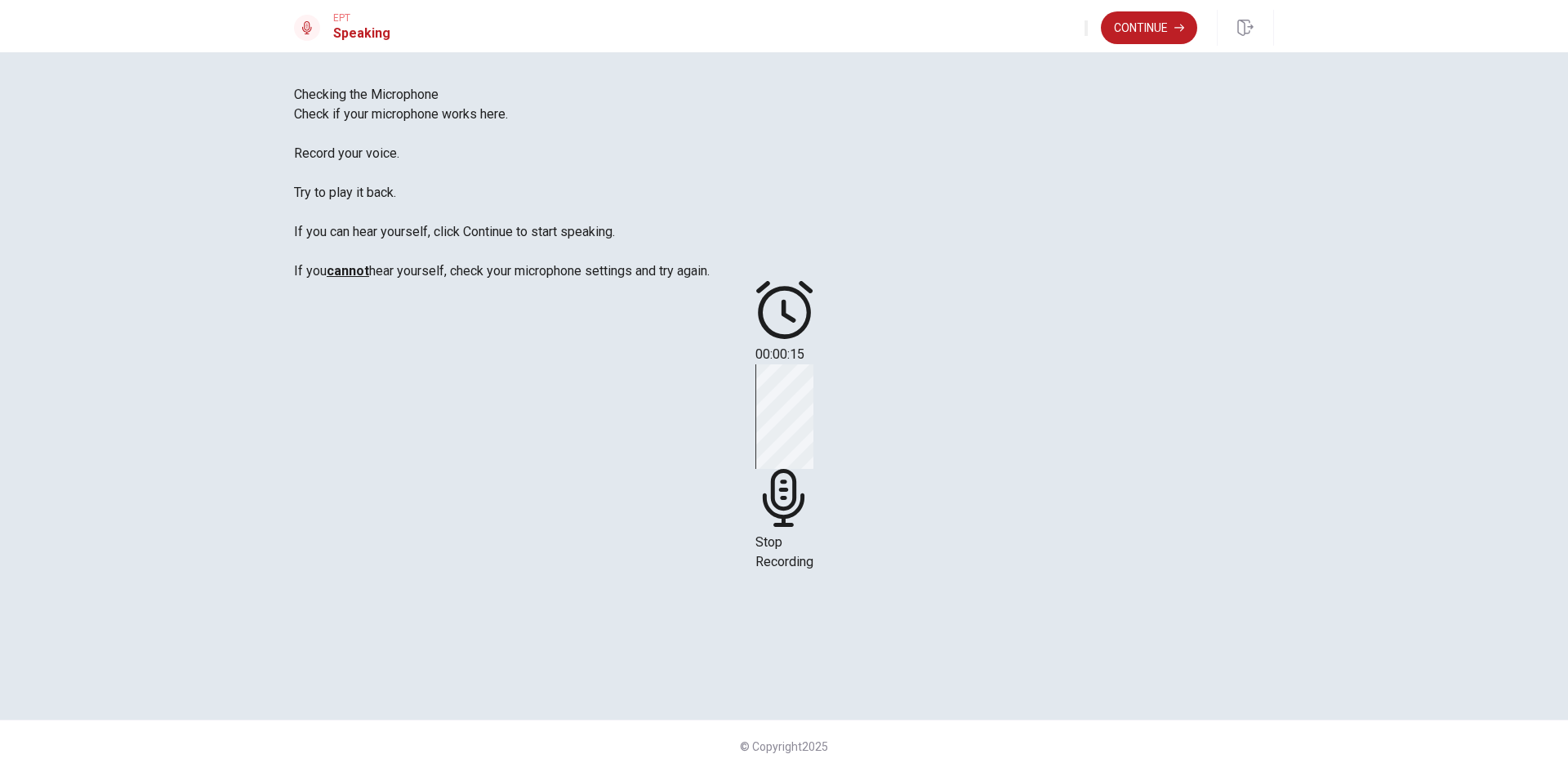
click at [1153, 30] on button "Continue" at bounding box center [1148, 28] width 96 height 33
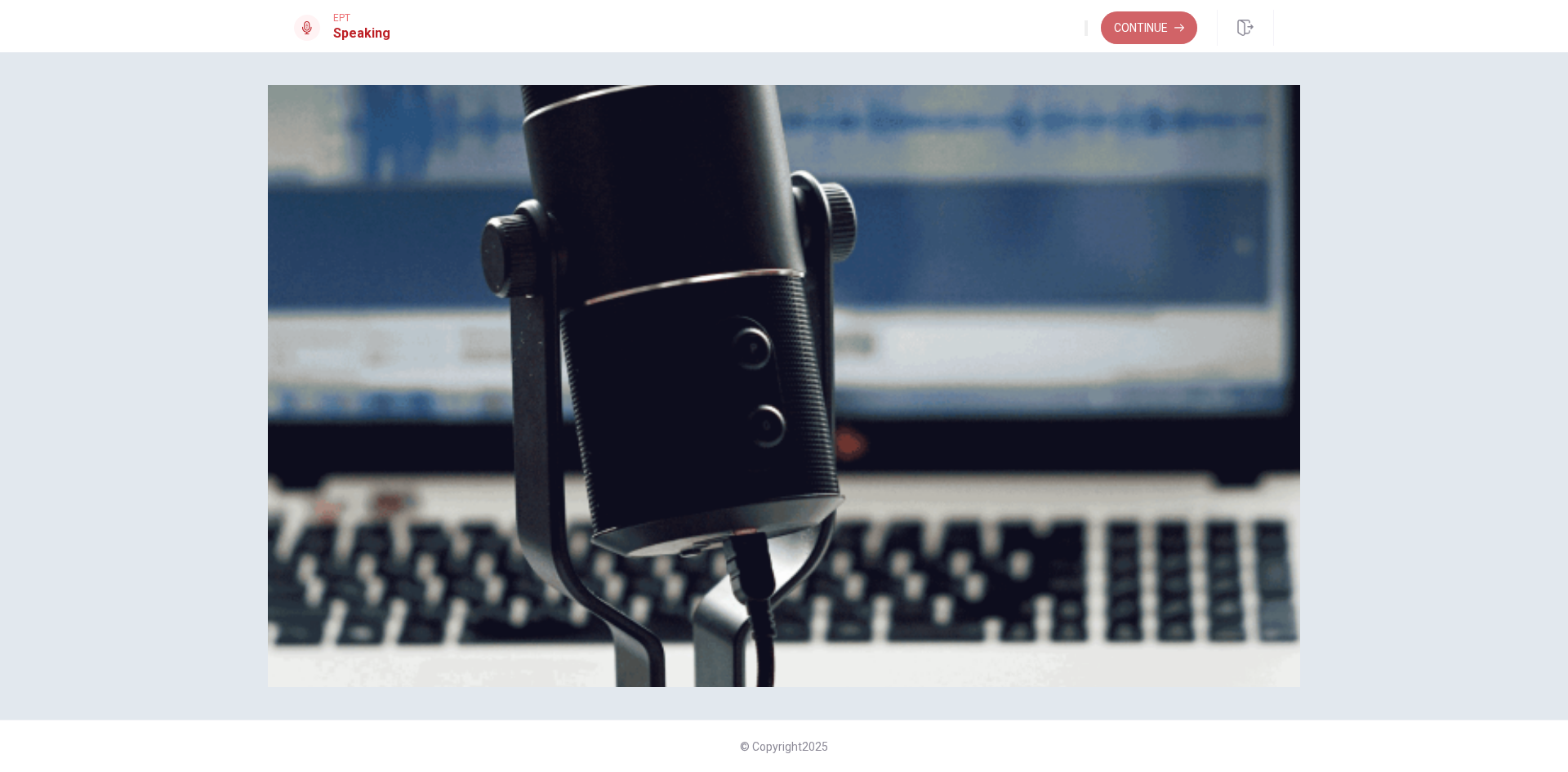
click at [1153, 30] on button "Continue" at bounding box center [1148, 28] width 96 height 33
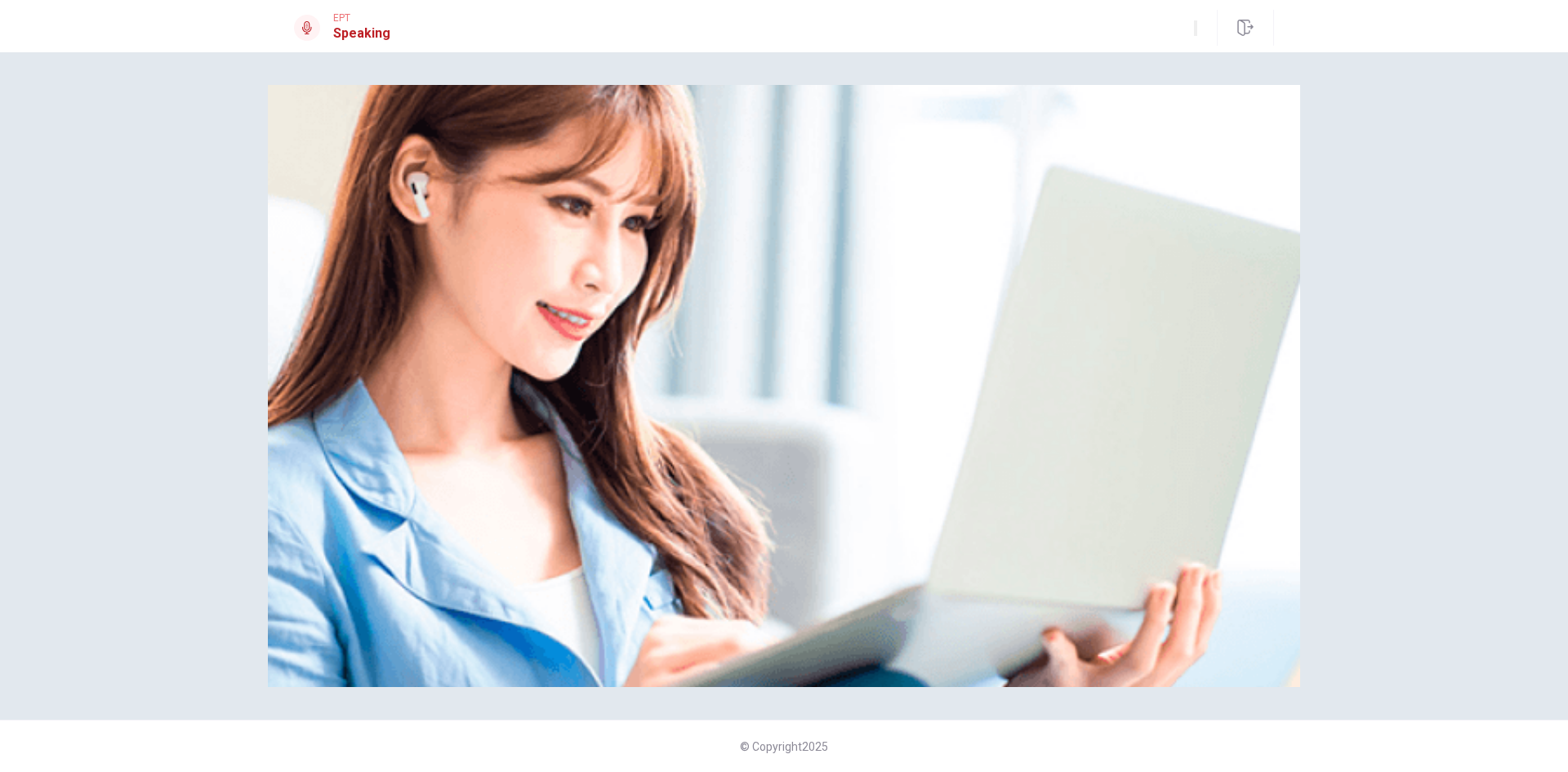
click at [1196, 32] on icon "button" at bounding box center [1196, 32] width 0 height 0
type input "1"
drag, startPoint x: 1167, startPoint y: 65, endPoint x: 1235, endPoint y: 69, distance: 68.1
click at [1235, 69] on body "This site uses cookies, as explained in our Privacy Policy . If you agree to th…" at bounding box center [784, 386] width 1568 height 772
type input "0.3"
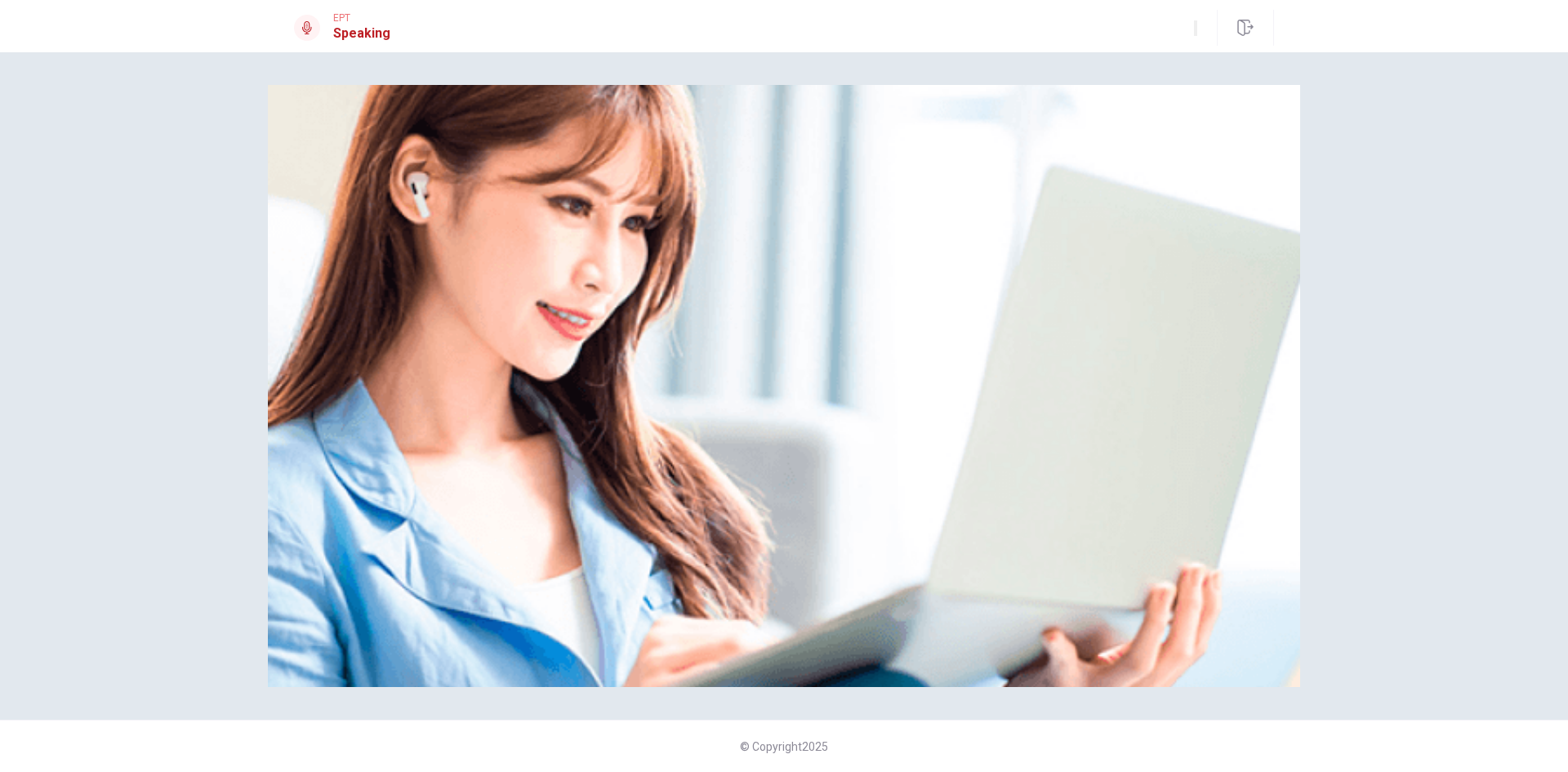
drag, startPoint x: 1204, startPoint y: 62, endPoint x: 1168, endPoint y: 64, distance: 36.1
click at [1144, 44] on span at bounding box center [1144, 44] width 0 height 0
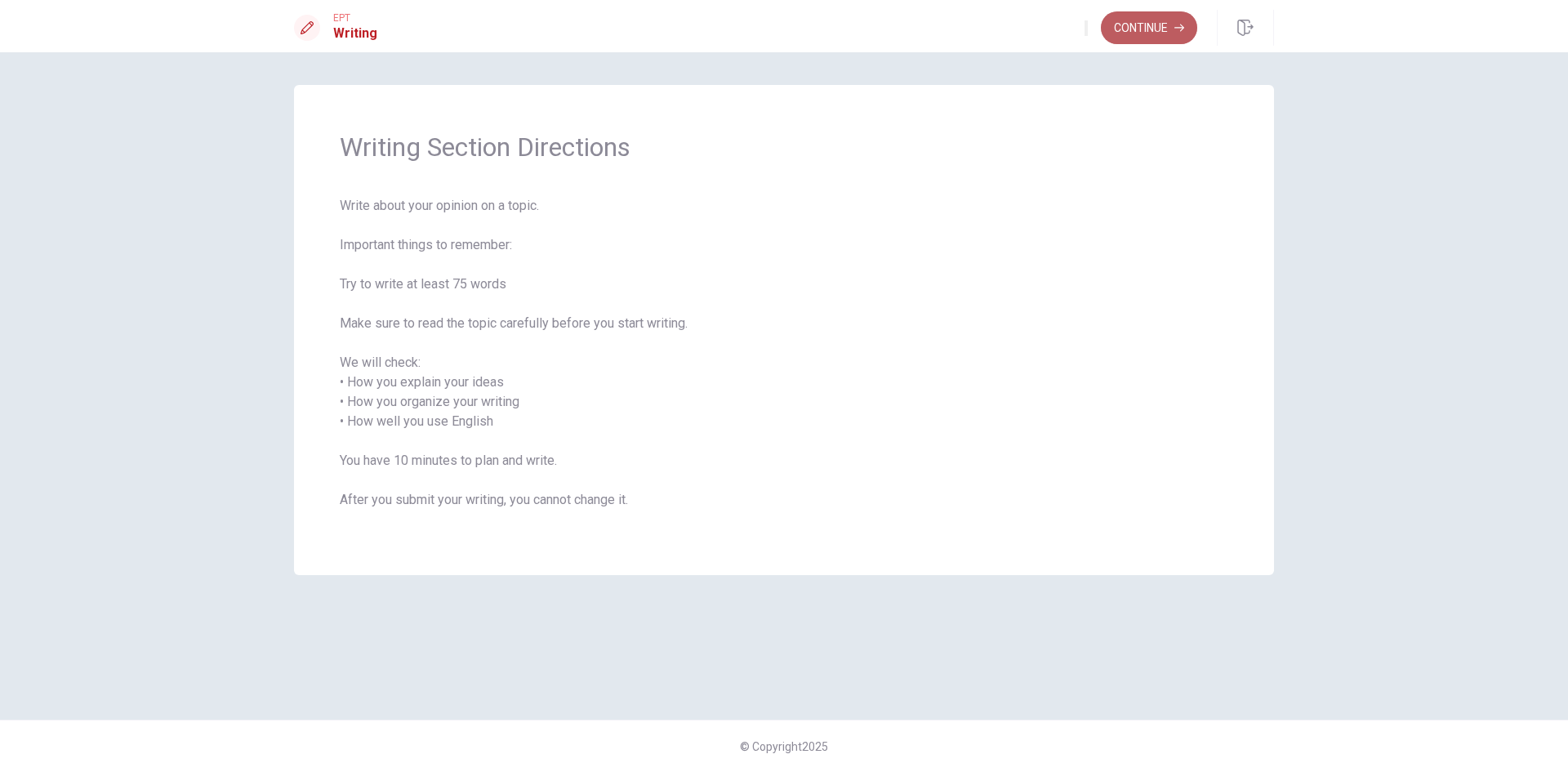
click at [1121, 31] on button "Continue" at bounding box center [1148, 28] width 96 height 33
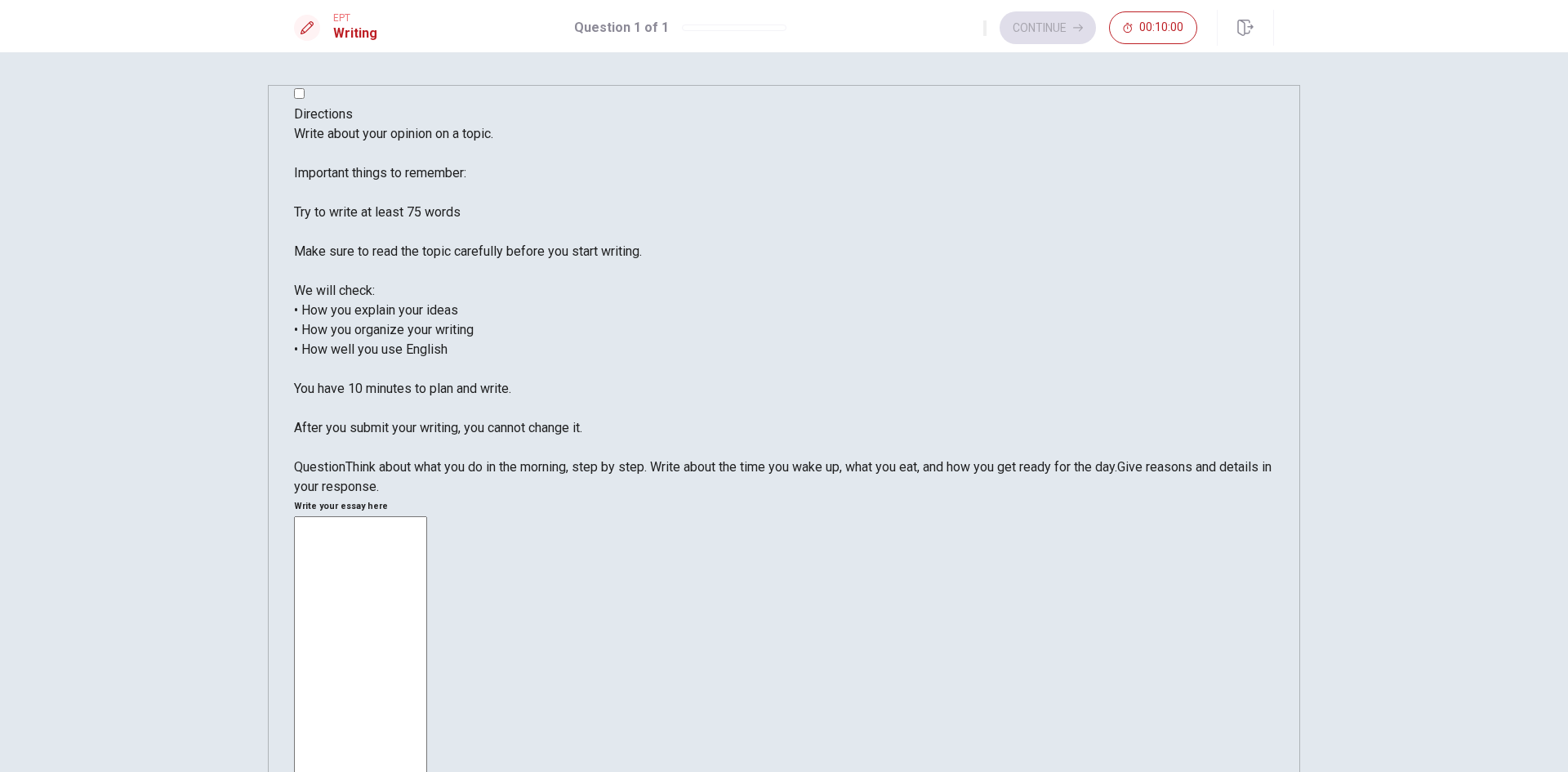
click at [427, 516] on textarea at bounding box center [361, 766] width 133 height 500
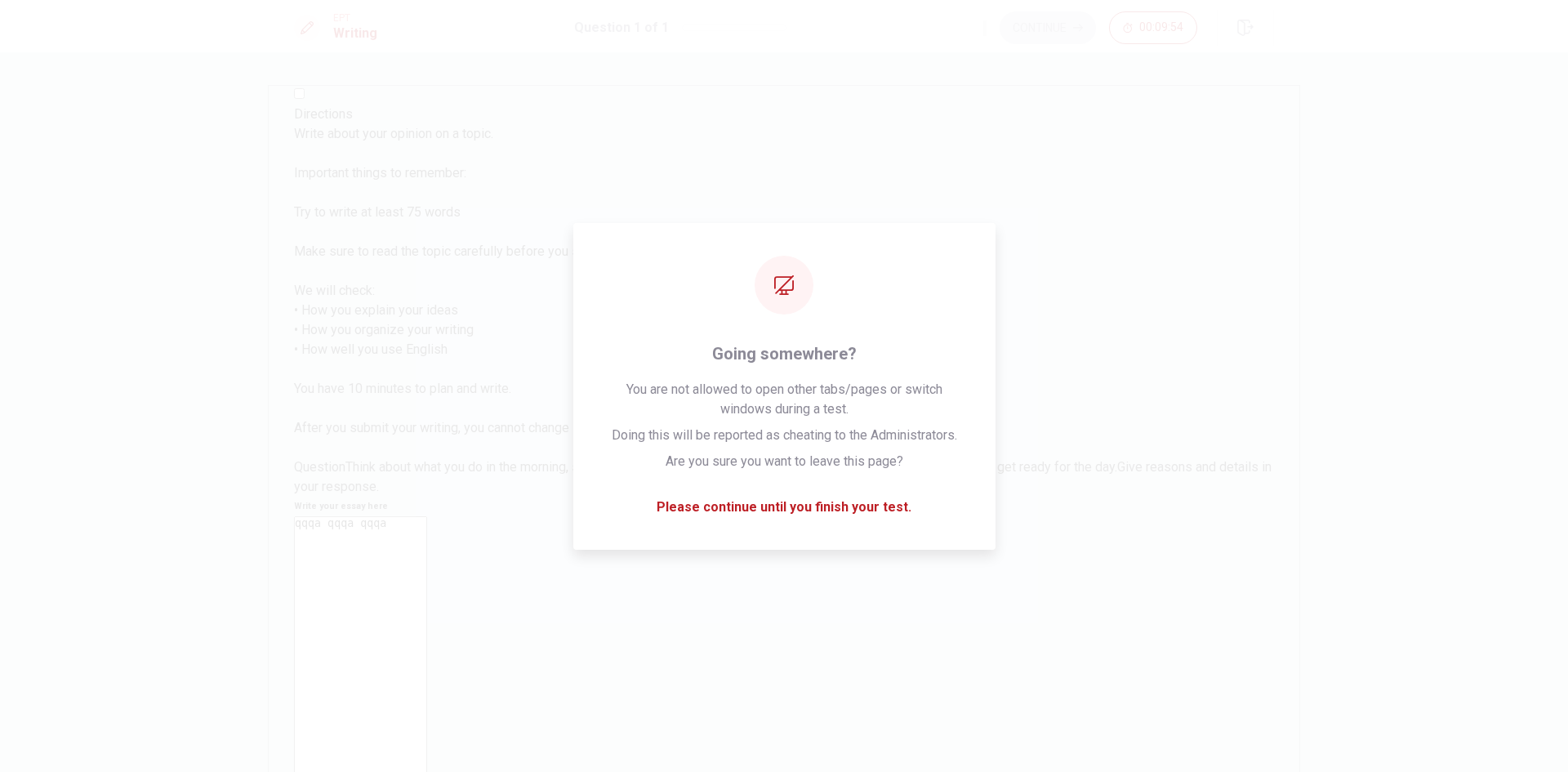
type textarea "qqqa qqqa qqqa"
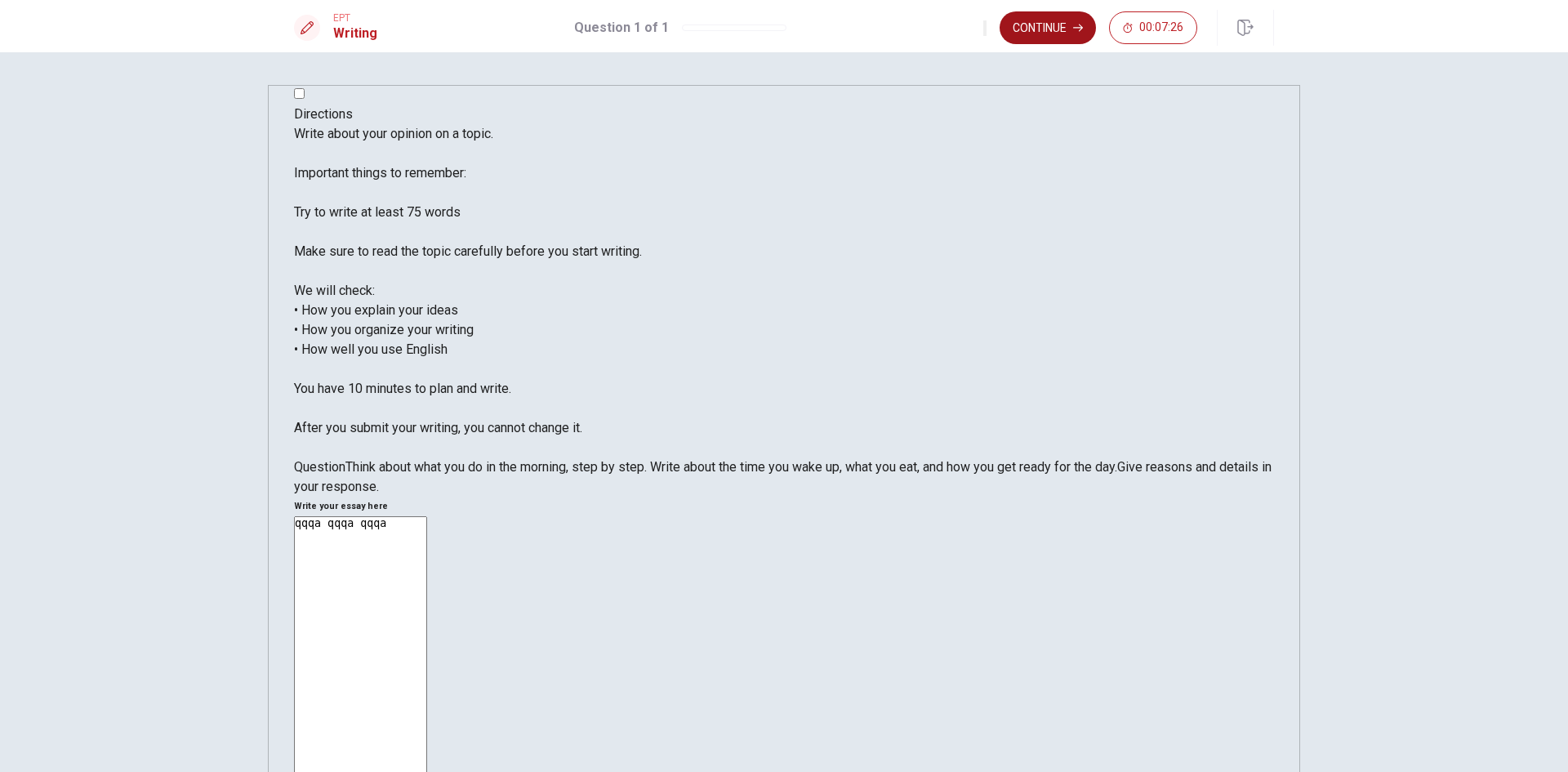
click at [1029, 14] on button "Continue" at bounding box center [1047, 28] width 96 height 33
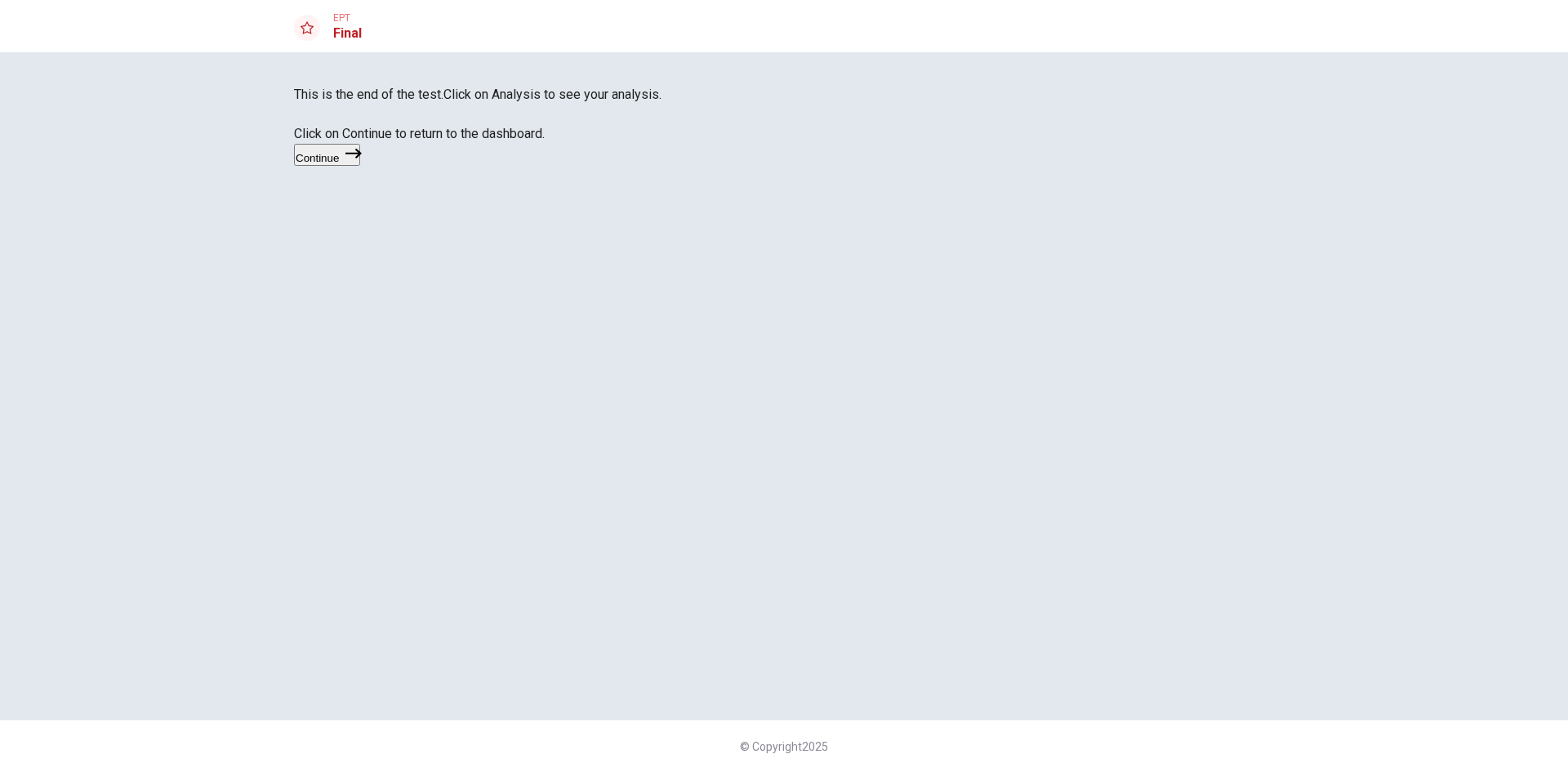
click at [361, 162] on icon "button" at bounding box center [354, 153] width 16 height 16
